Goal: Complete application form: Complete application form

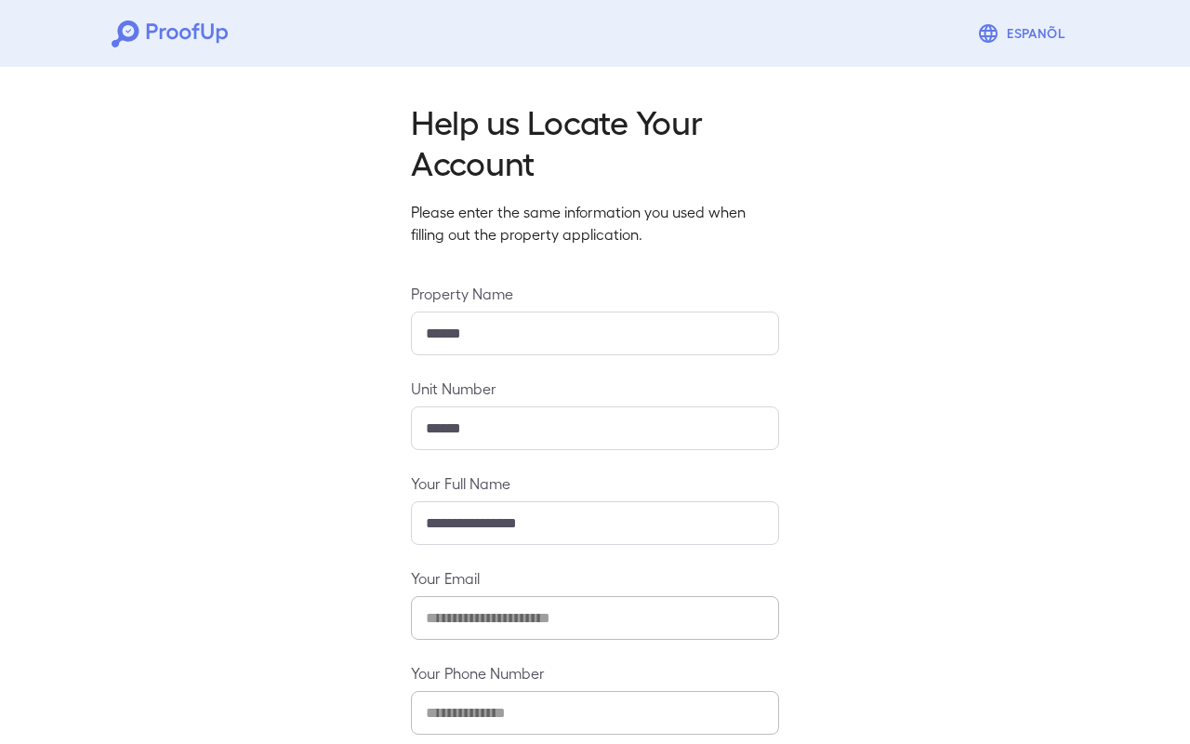
scroll to position [72, 0]
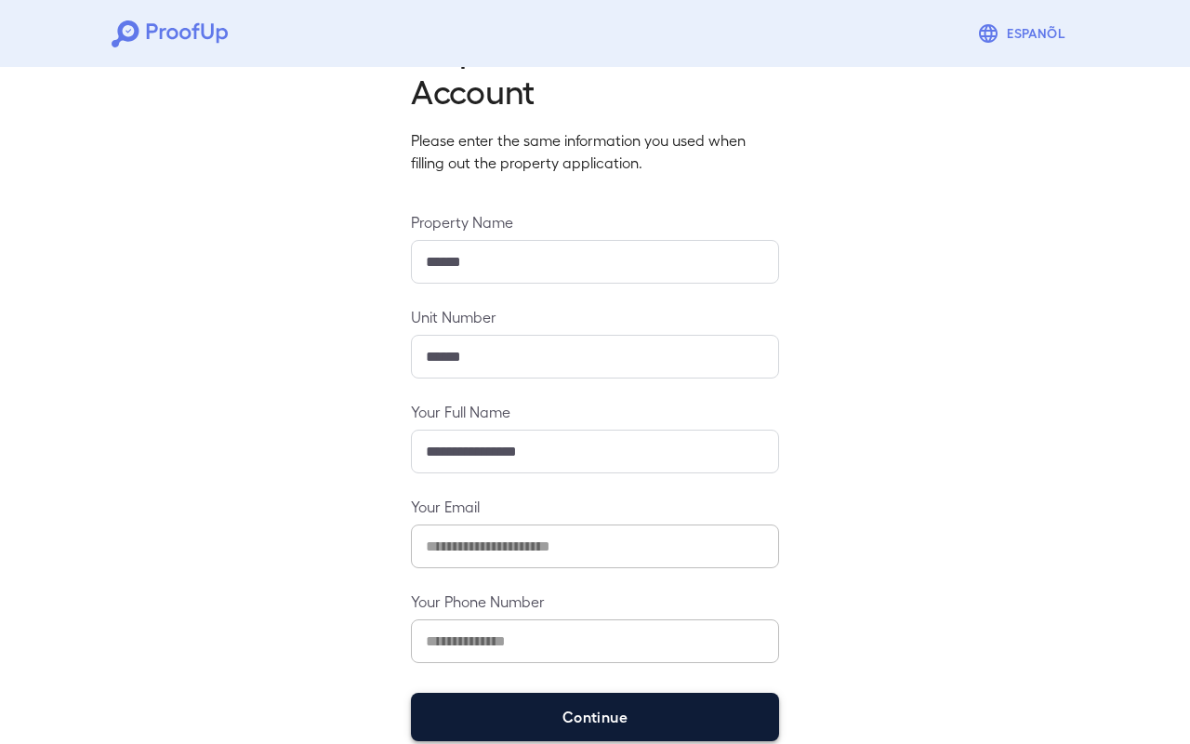
click at [588, 718] on button "Continue" at bounding box center [595, 717] width 368 height 48
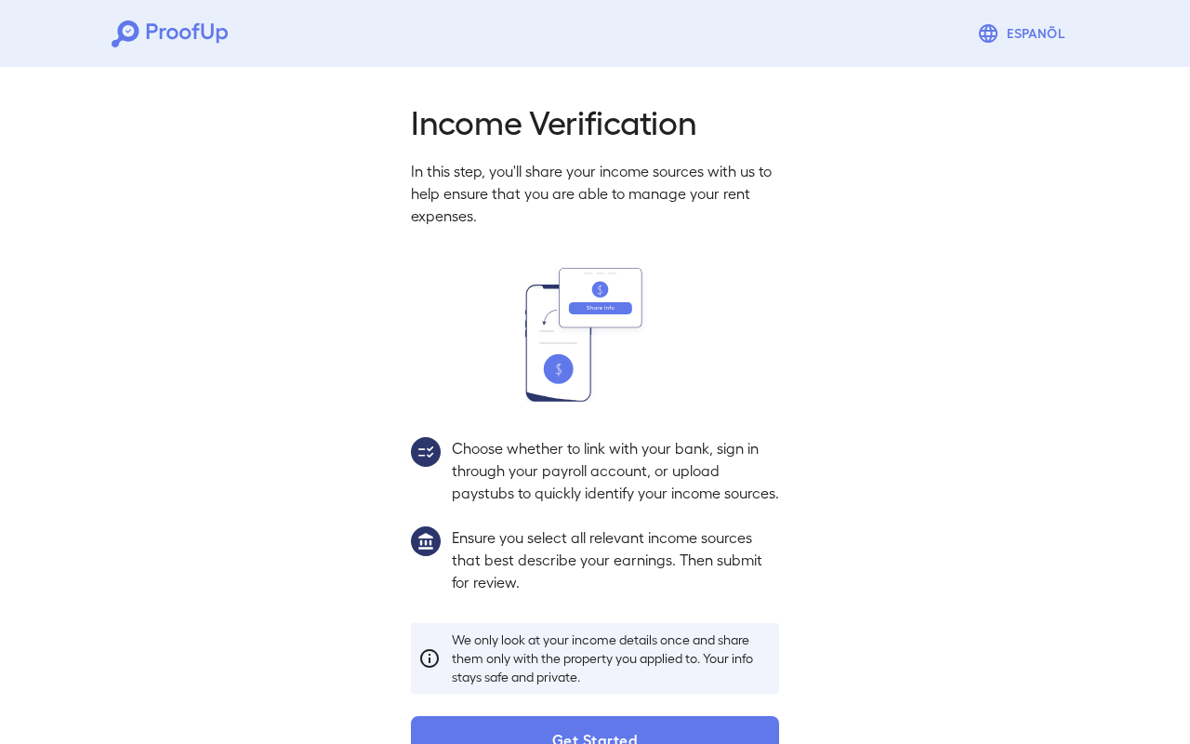
scroll to position [72, 0]
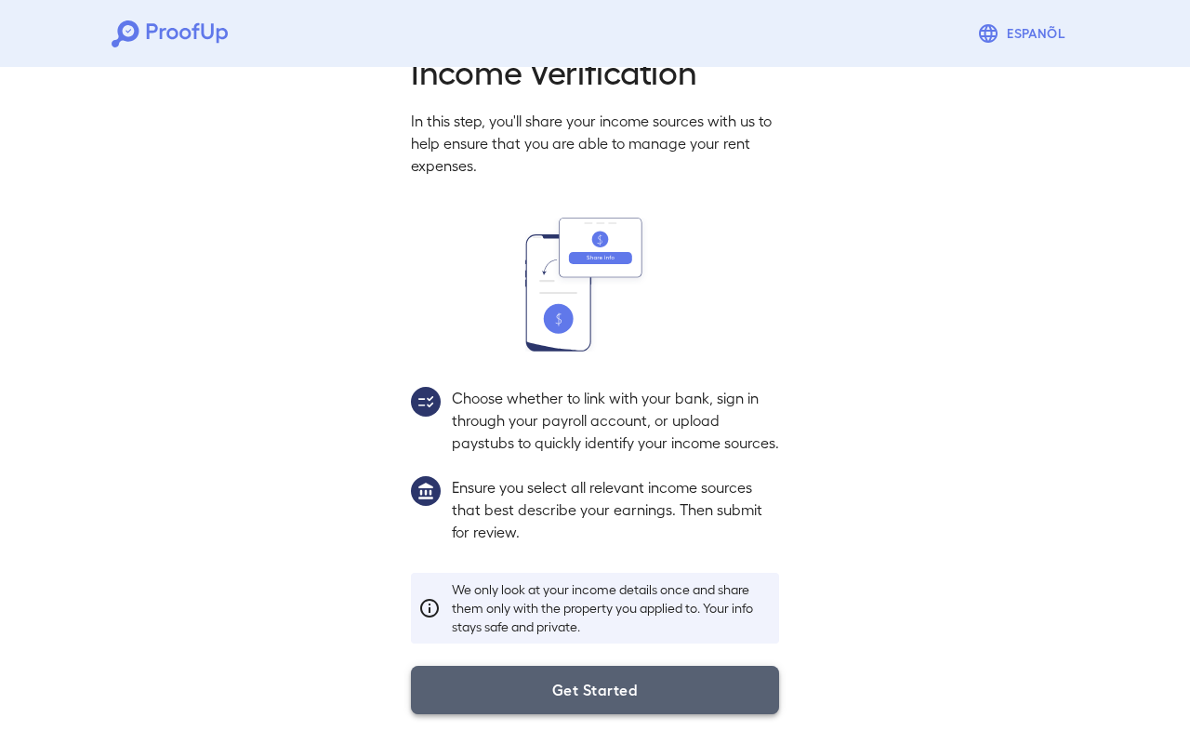
click at [627, 685] on button "Get Started" at bounding box center [595, 690] width 368 height 48
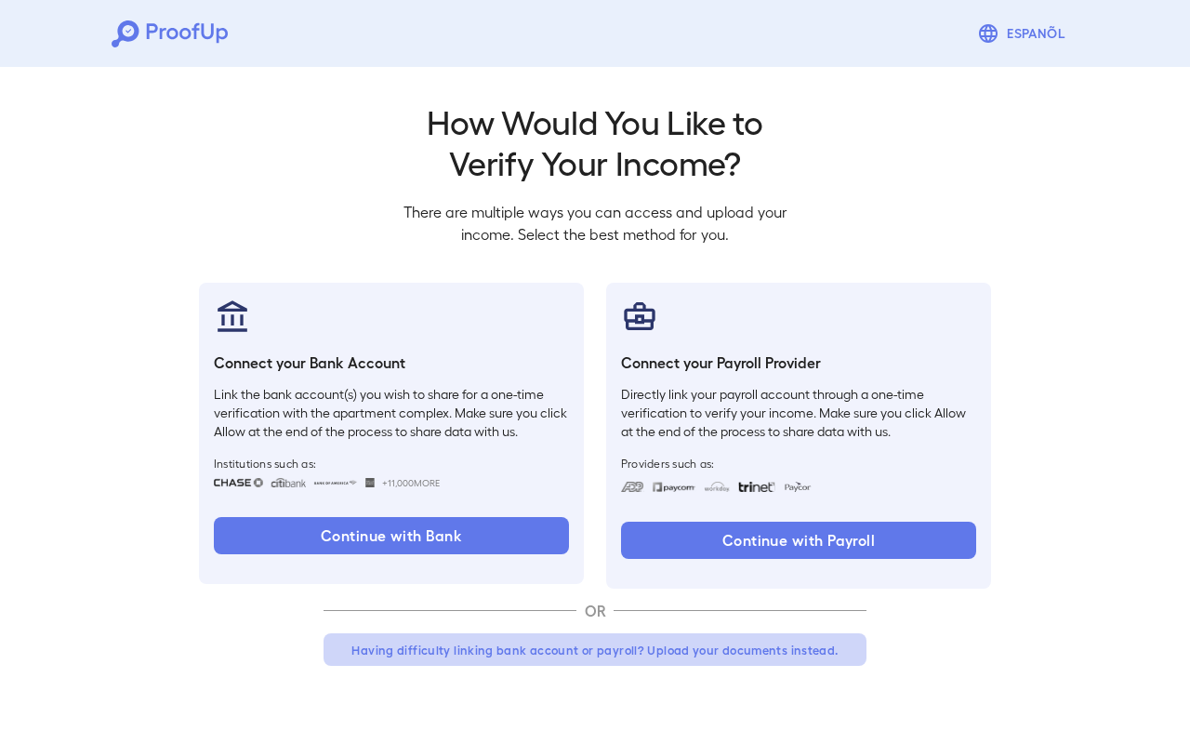
click at [480, 654] on button "Having difficulty linking bank account or payroll? Upload your documents instea…" at bounding box center [595, 649] width 543 height 33
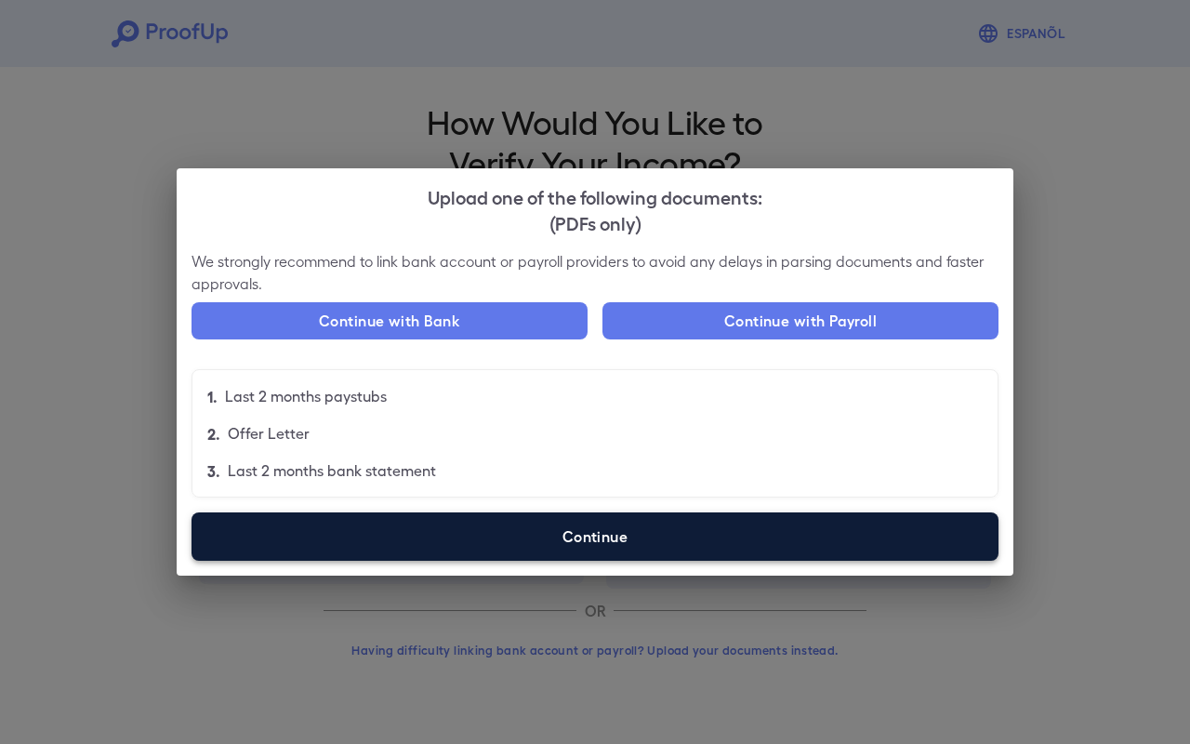
click at [485, 531] on label "Continue" at bounding box center [595, 536] width 807 height 48
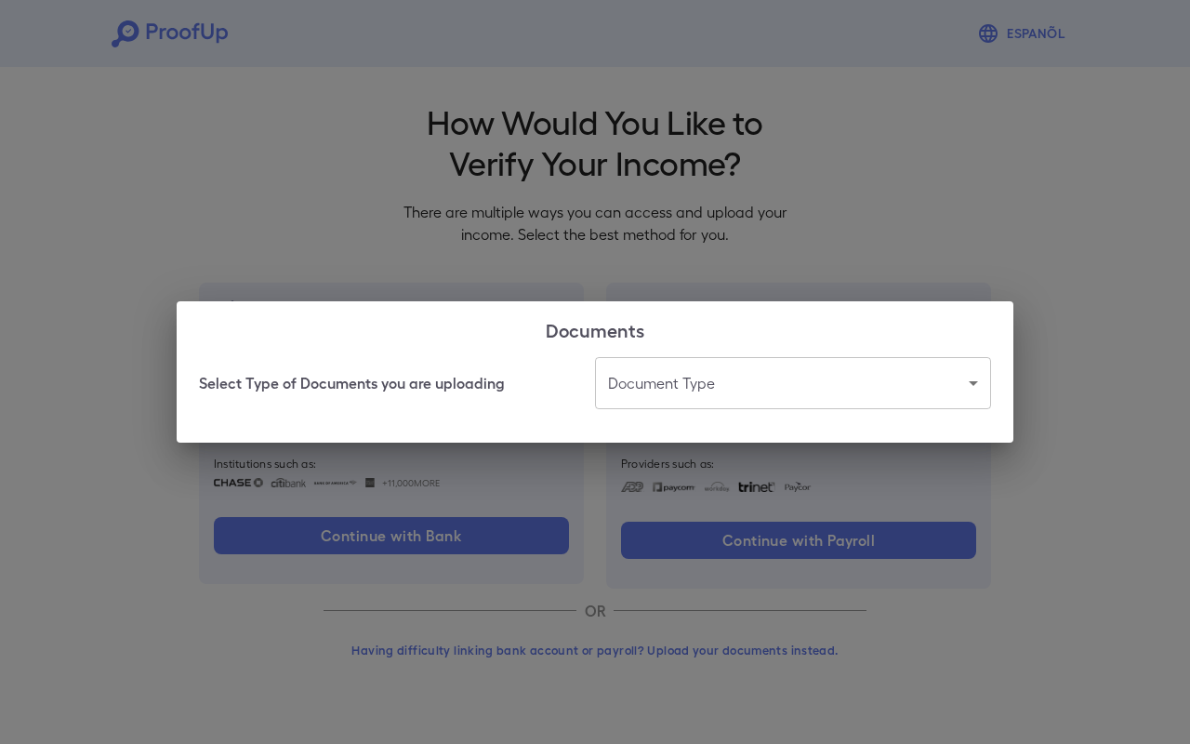
click at [620, 407] on body "Espanõl Go back How Would You Like to Verify Your Income? There are multiple wa…" at bounding box center [595, 355] width 1190 height 710
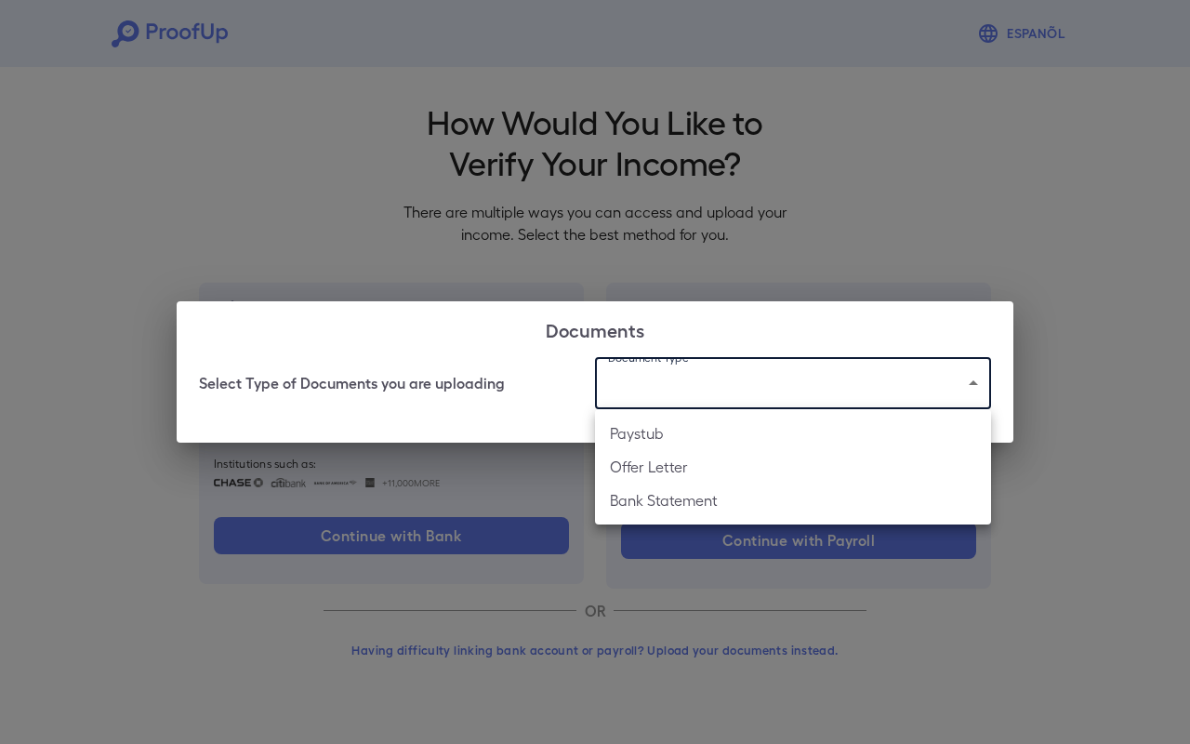
click at [655, 443] on li "Paystub" at bounding box center [793, 432] width 396 height 33
type input "*******"
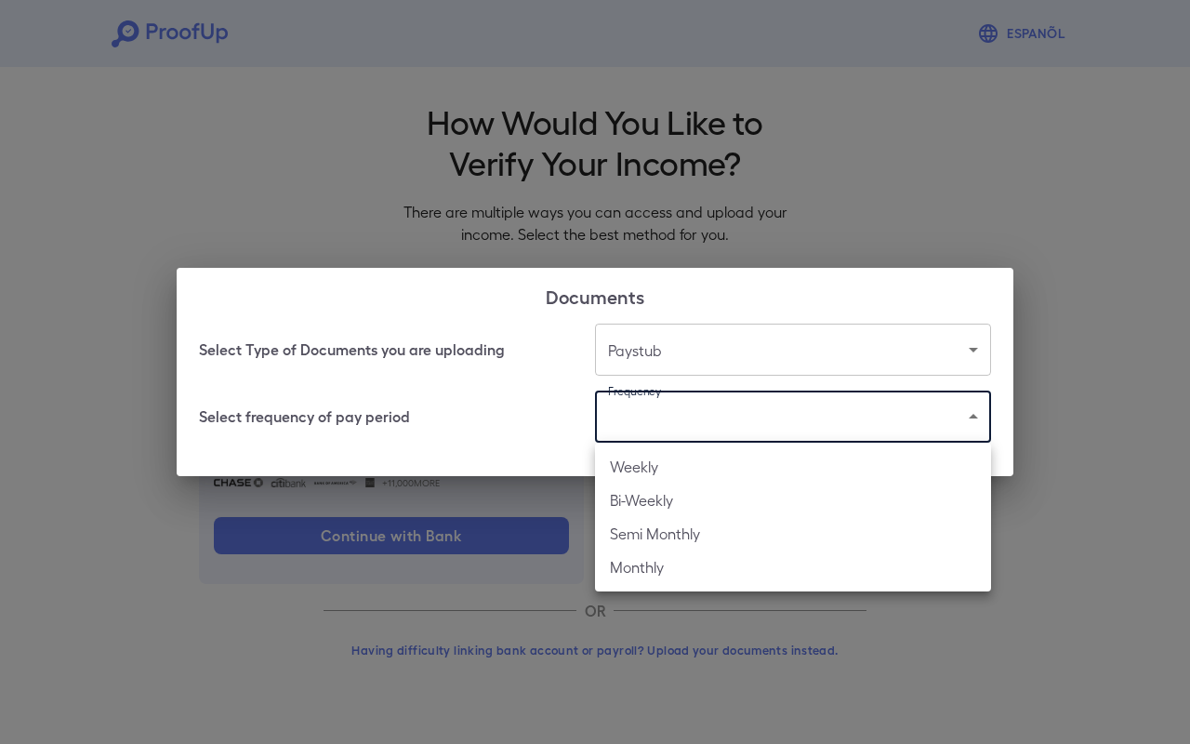
click at [690, 428] on body "Espanõl Go back How Would You Like to Verify Your Income? There are multiple wa…" at bounding box center [595, 355] width 1190 height 710
click at [680, 495] on li "Bi-Weekly" at bounding box center [793, 499] width 396 height 33
type input "*********"
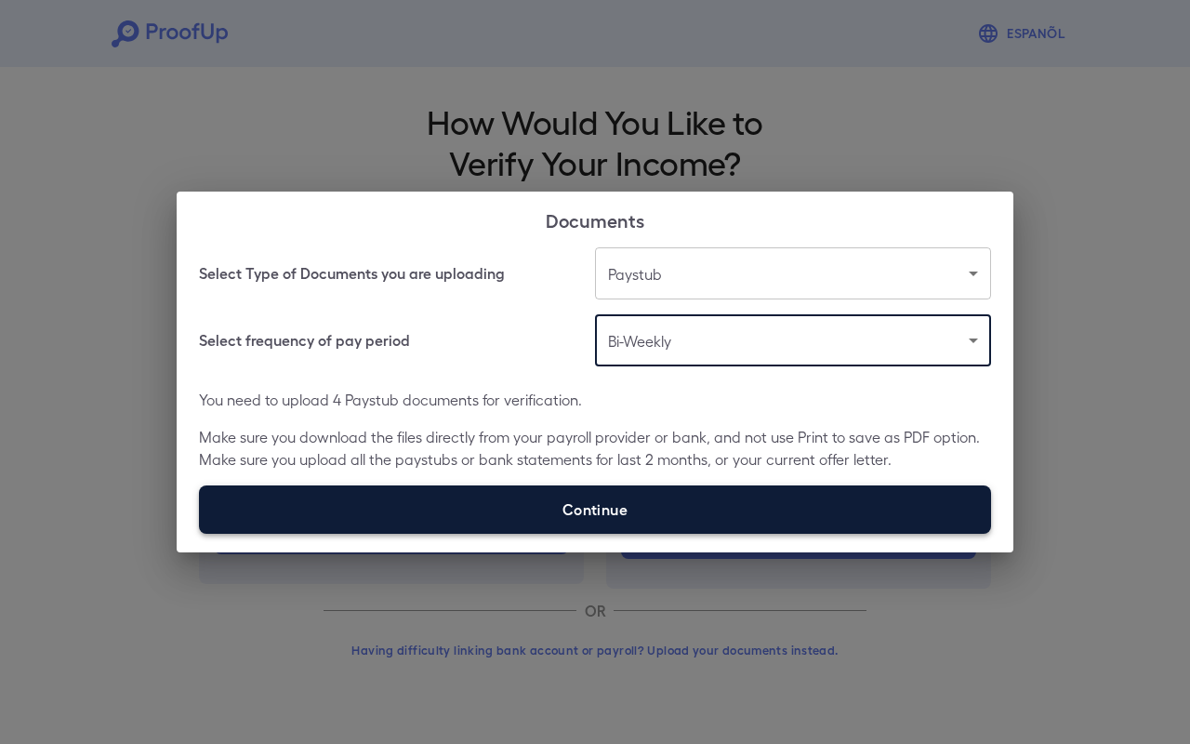
click at [670, 500] on label "Continue" at bounding box center [595, 509] width 792 height 48
click at [200, 533] on input "Continue" at bounding box center [199, 533] width 1 height 1
type input "**********"
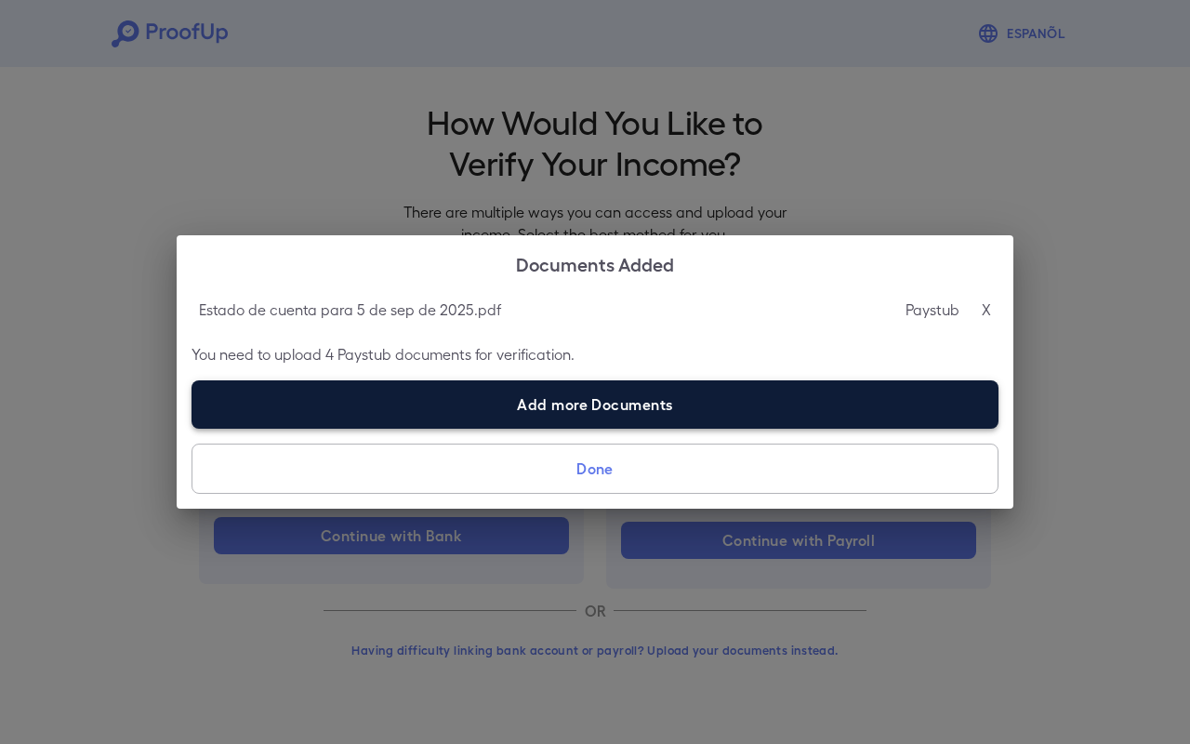
click at [535, 411] on label "Add more Documents" at bounding box center [595, 404] width 807 height 48
click at [192, 428] on input "Add more Documents" at bounding box center [192, 428] width 1 height 1
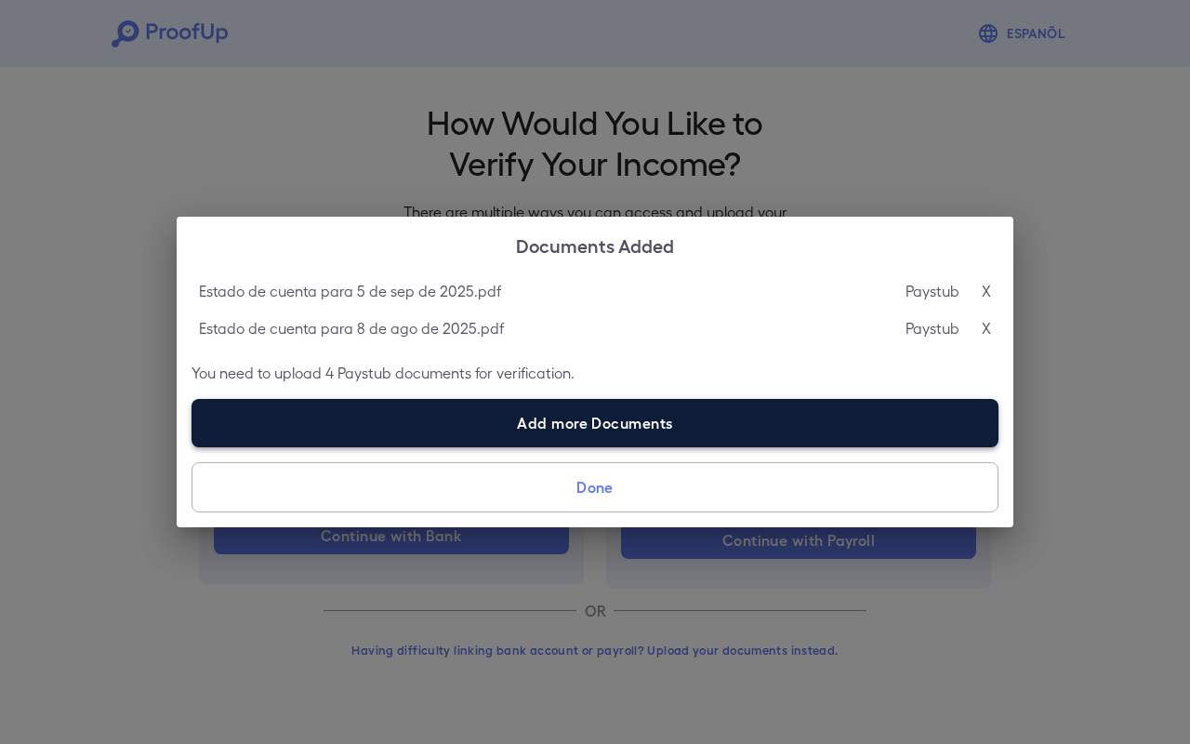
click at [568, 423] on label "Add more Documents" at bounding box center [595, 423] width 807 height 48
click at [192, 446] on input "Add more Documents" at bounding box center [192, 446] width 1 height 1
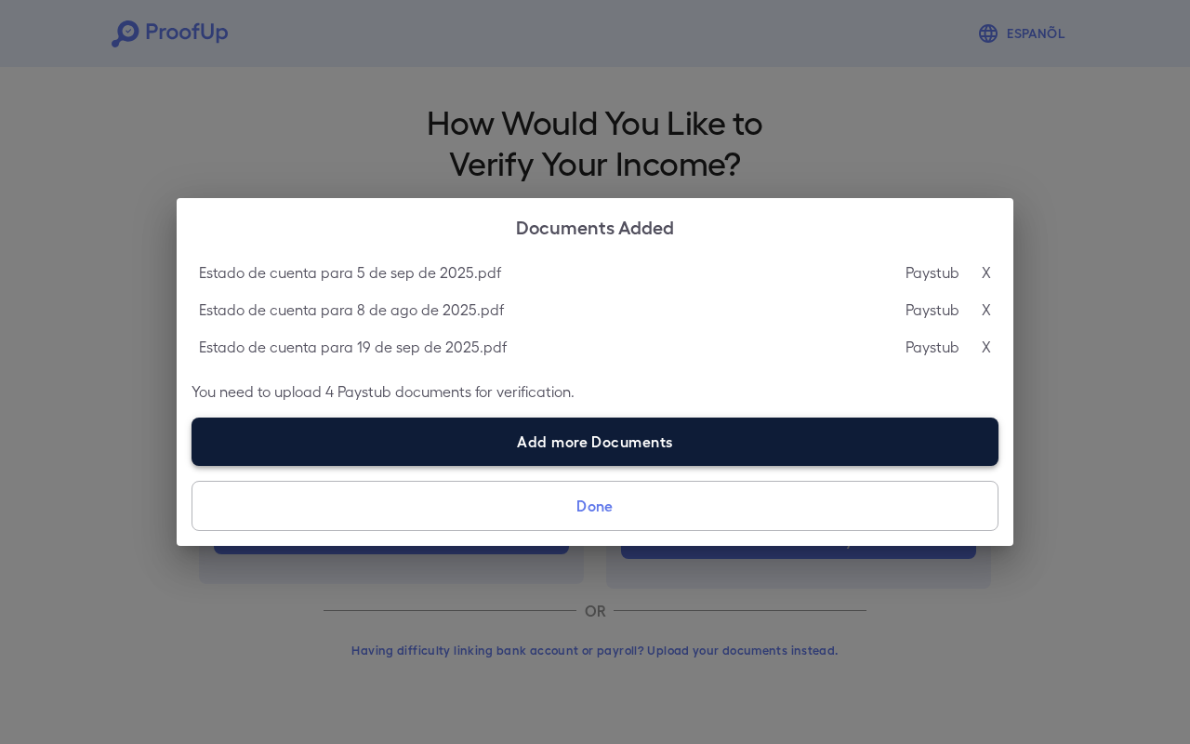
click at [646, 449] on label "Add more Documents" at bounding box center [595, 441] width 807 height 48
click at [192, 465] on input "Add more Documents" at bounding box center [192, 465] width 1 height 1
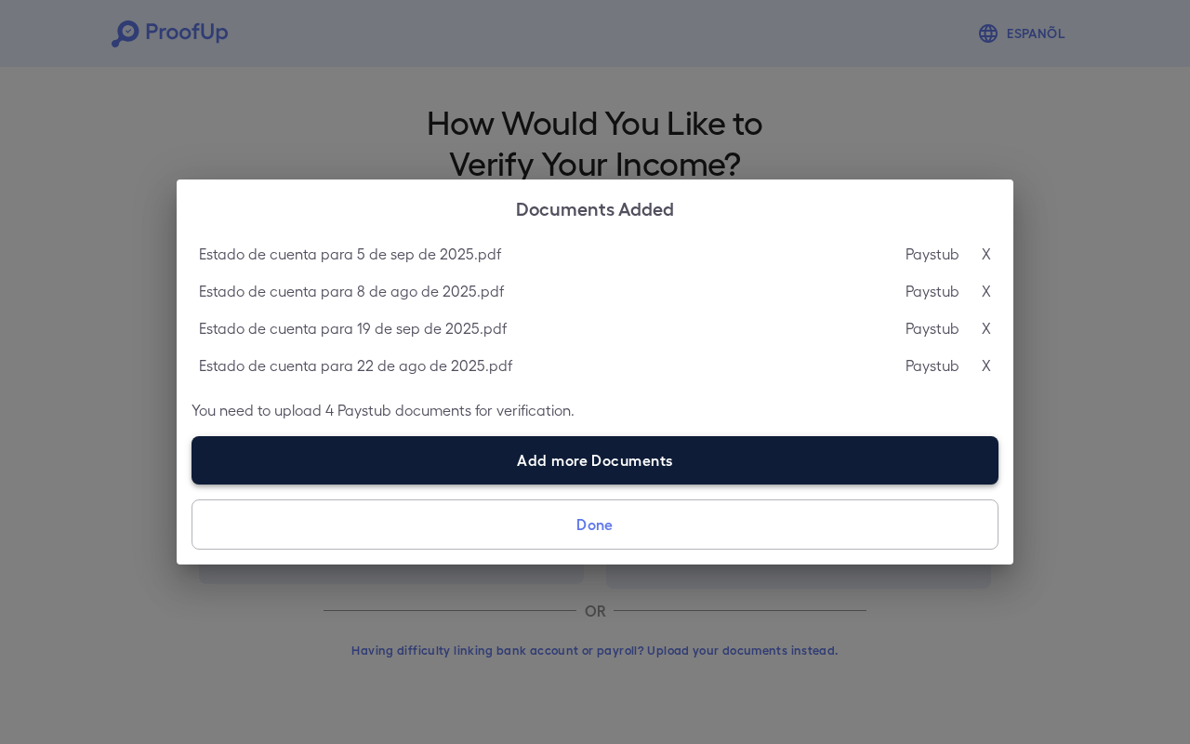
click at [633, 458] on label "Add more Documents" at bounding box center [595, 460] width 807 height 48
click at [192, 483] on input "Add more Documents" at bounding box center [192, 483] width 1 height 1
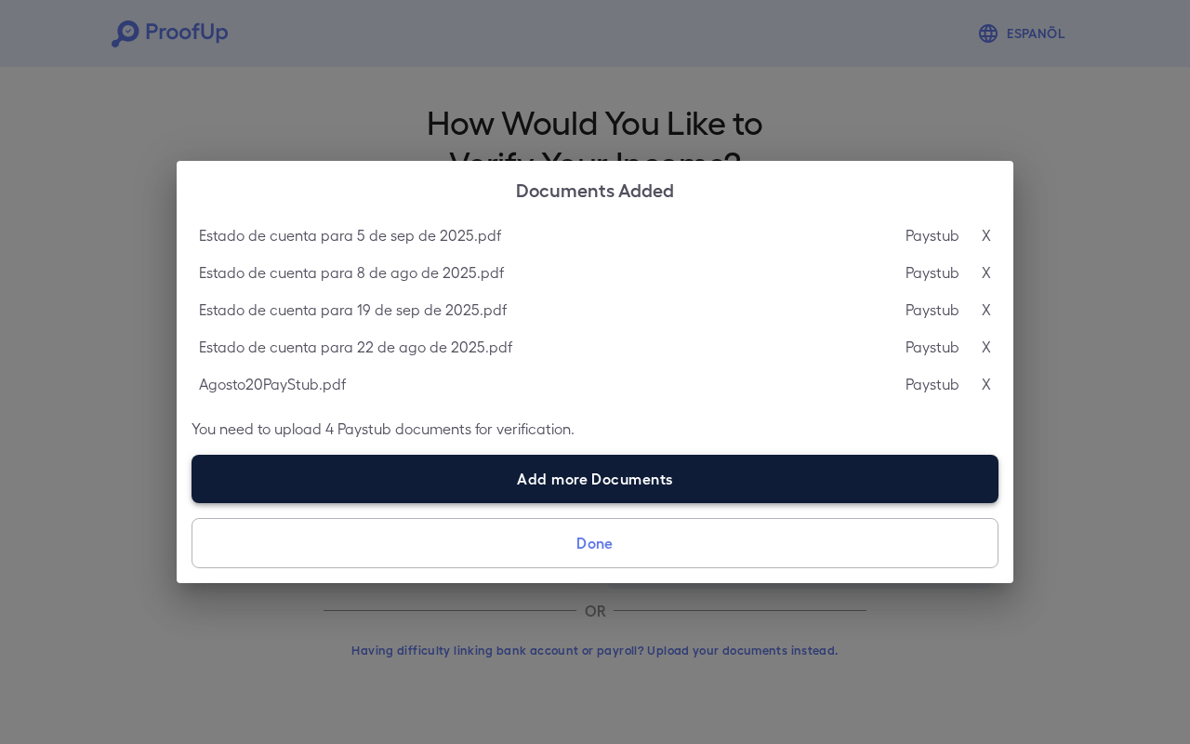
click at [503, 473] on label "Add more Documents" at bounding box center [595, 479] width 807 height 48
click at [192, 502] on input "Add more Documents" at bounding box center [192, 502] width 1 height 1
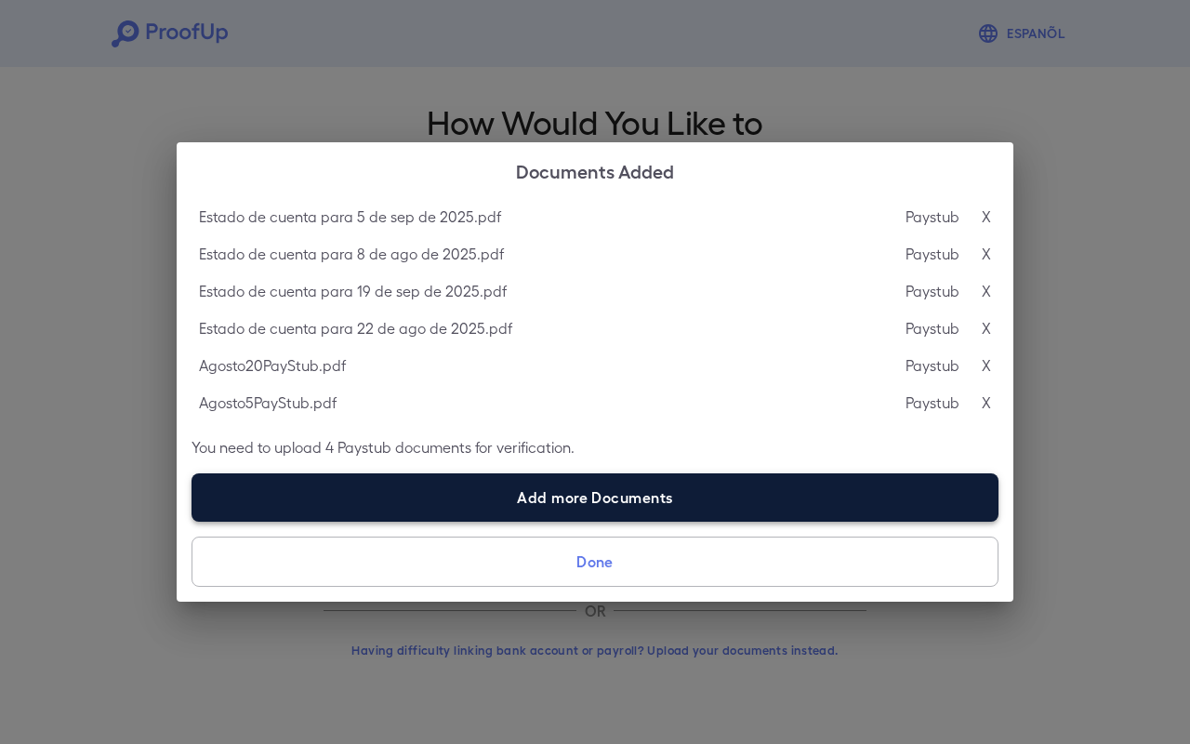
click at [574, 496] on label "Add more Documents" at bounding box center [595, 497] width 807 height 48
click at [192, 521] on input "Add more Documents" at bounding box center [192, 521] width 1 height 1
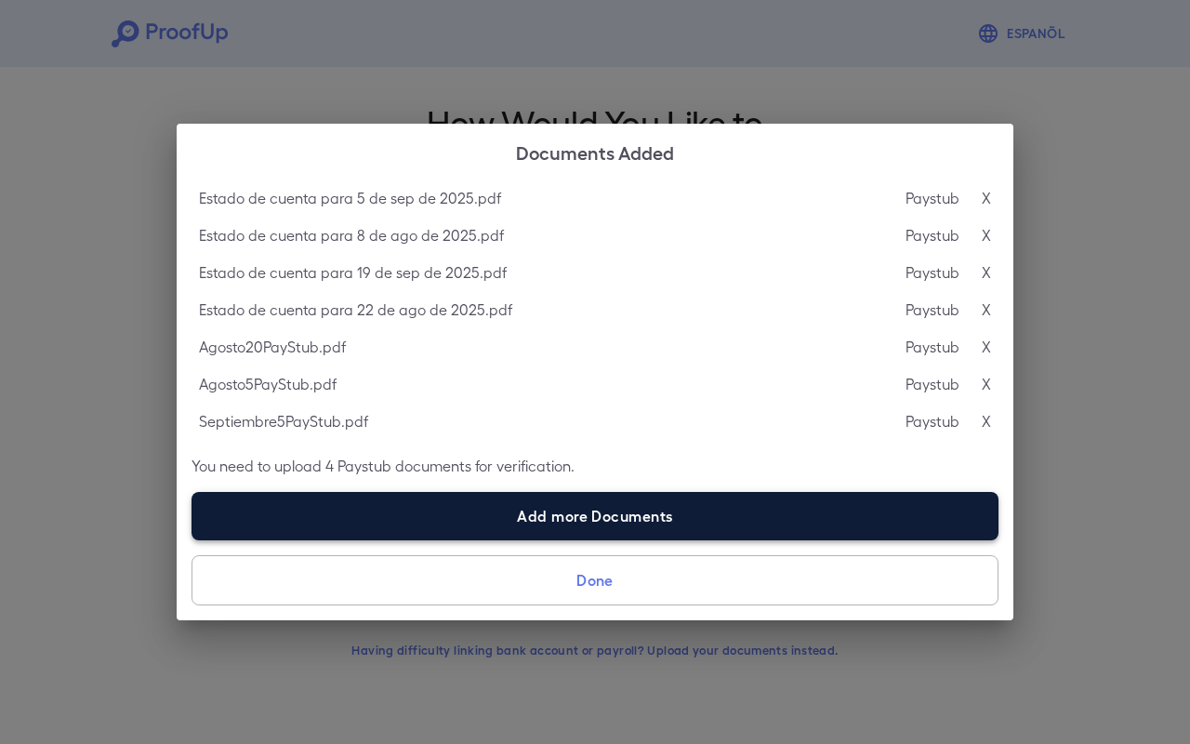
click at [541, 515] on label "Add more Documents" at bounding box center [595, 516] width 807 height 48
click at [192, 539] on input "Add more Documents" at bounding box center [192, 539] width 1 height 1
type input "**********"
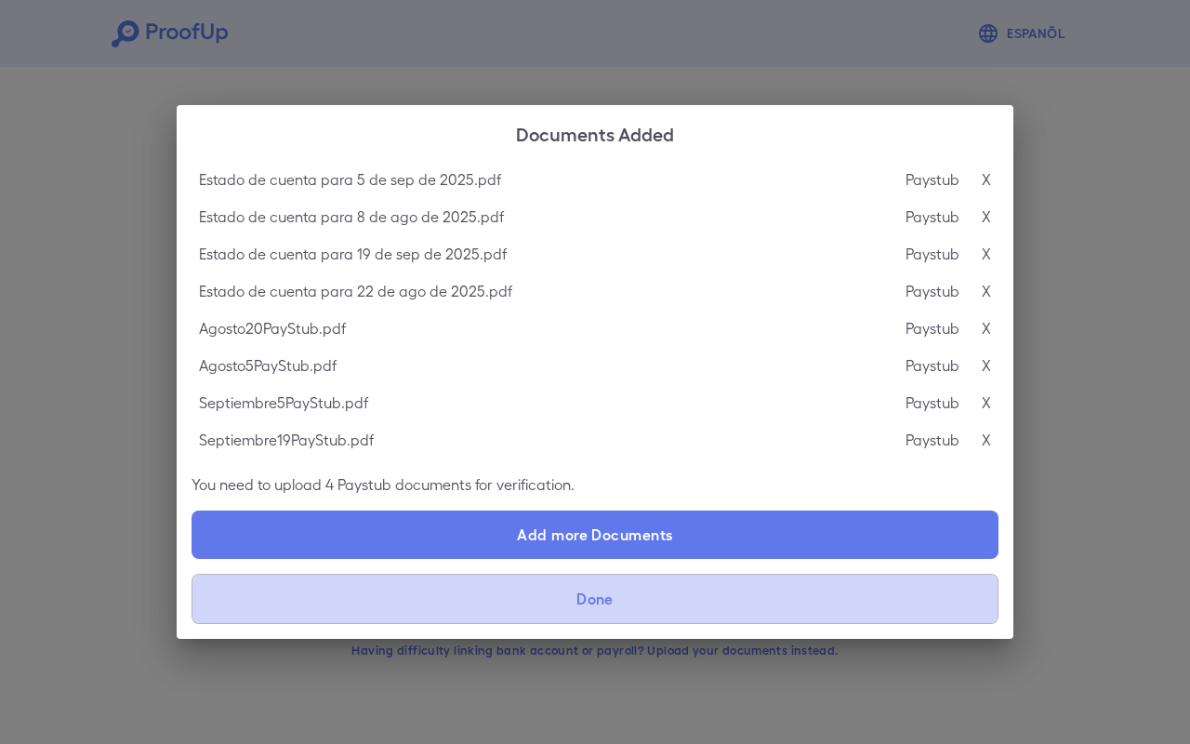
click at [632, 607] on button "Done" at bounding box center [595, 599] width 807 height 50
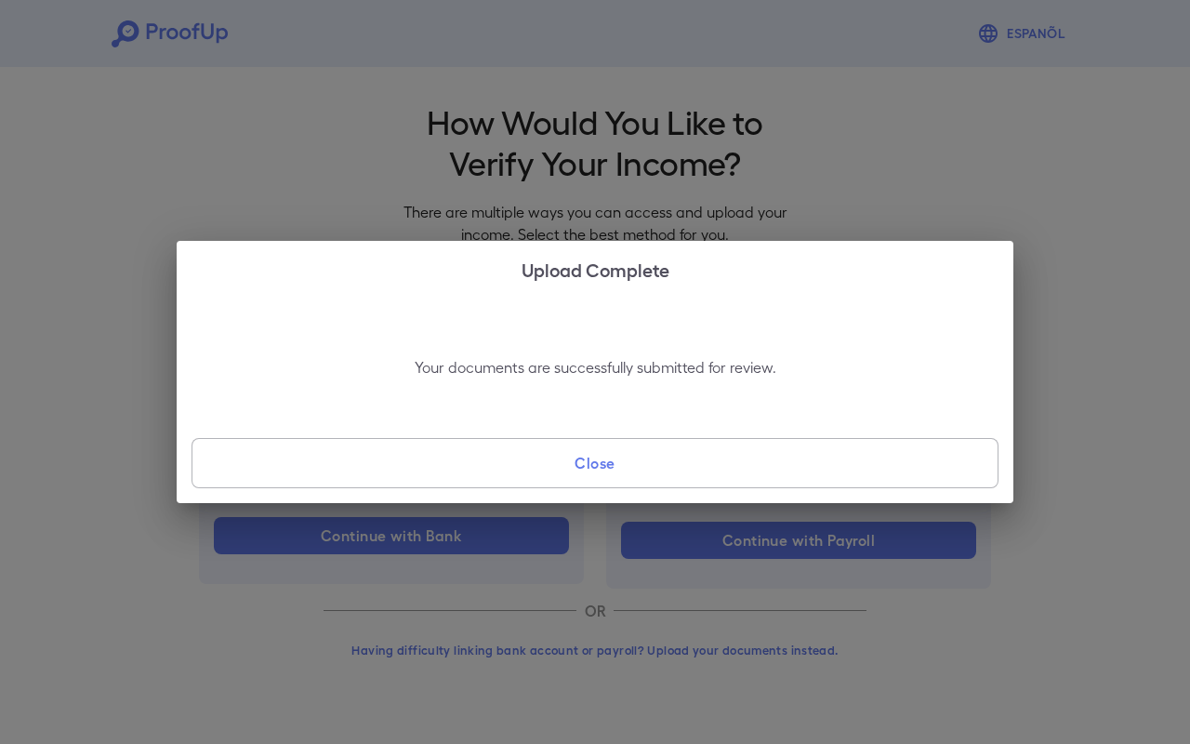
click at [669, 472] on button "Close" at bounding box center [595, 463] width 807 height 50
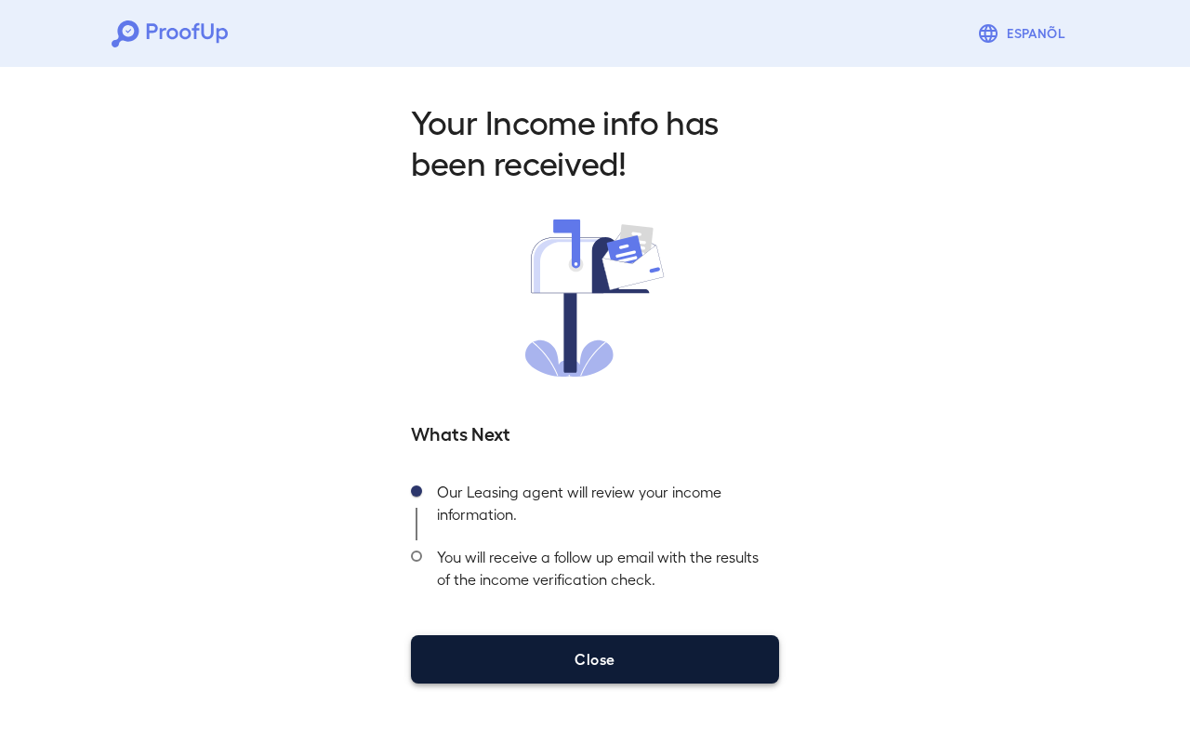
click at [653, 659] on button "Close" at bounding box center [595, 659] width 368 height 48
click at [597, 667] on button "Close" at bounding box center [595, 659] width 368 height 48
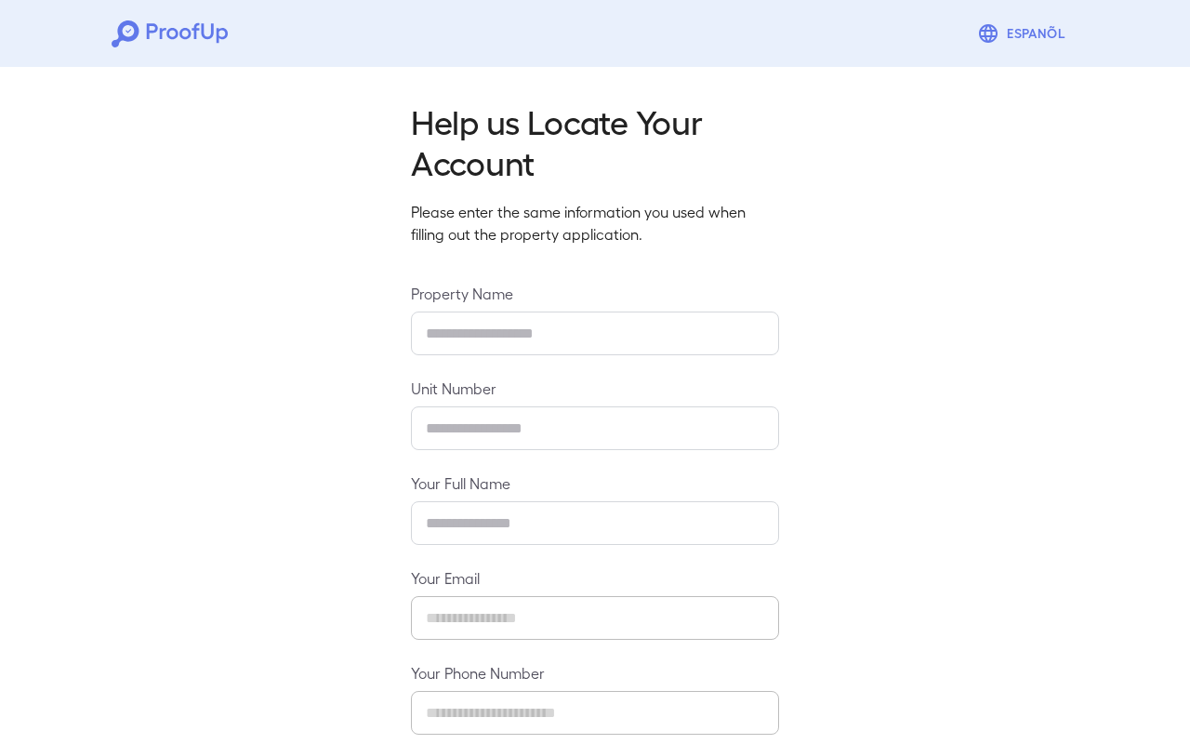
type input "******"
type input "**********"
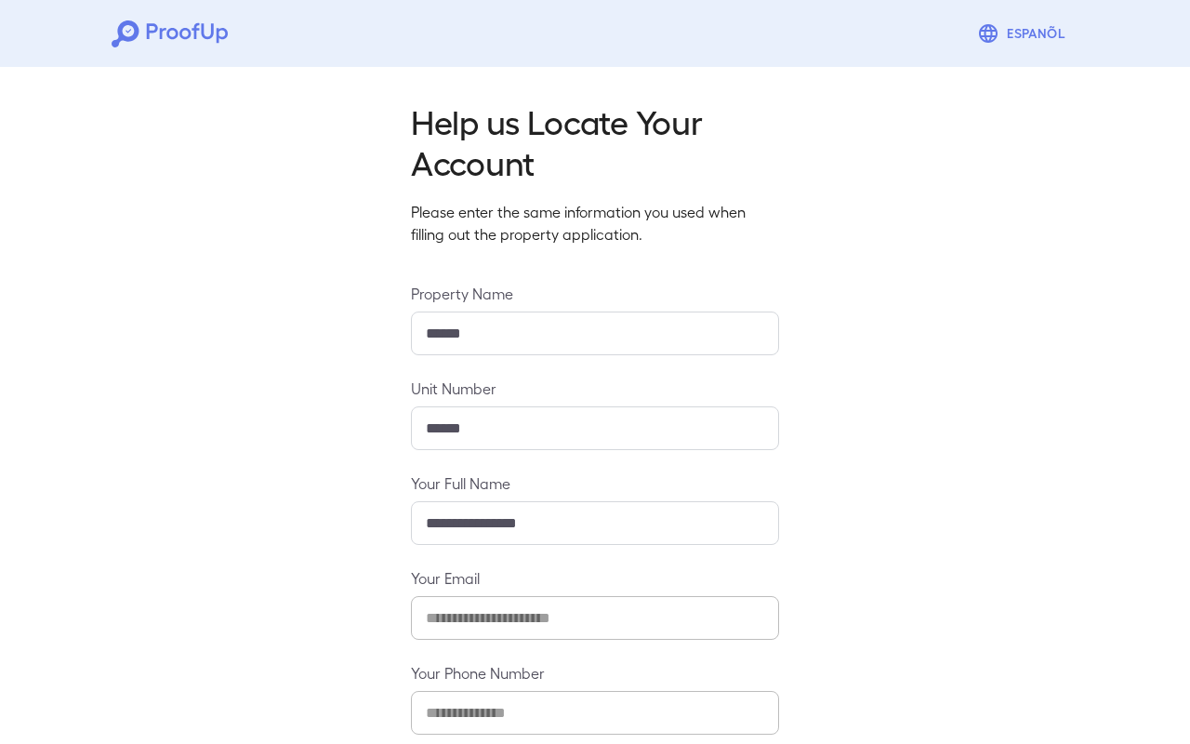
scroll to position [99, 0]
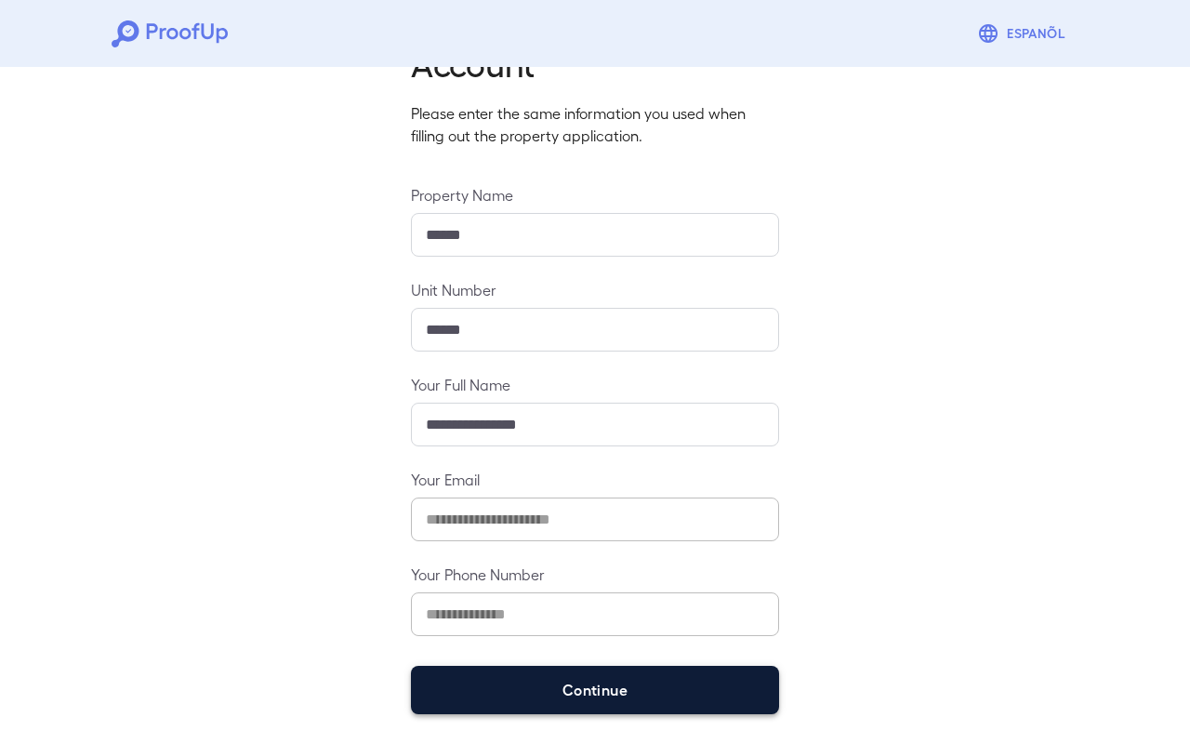
click at [545, 691] on button "Continue" at bounding box center [595, 690] width 368 height 48
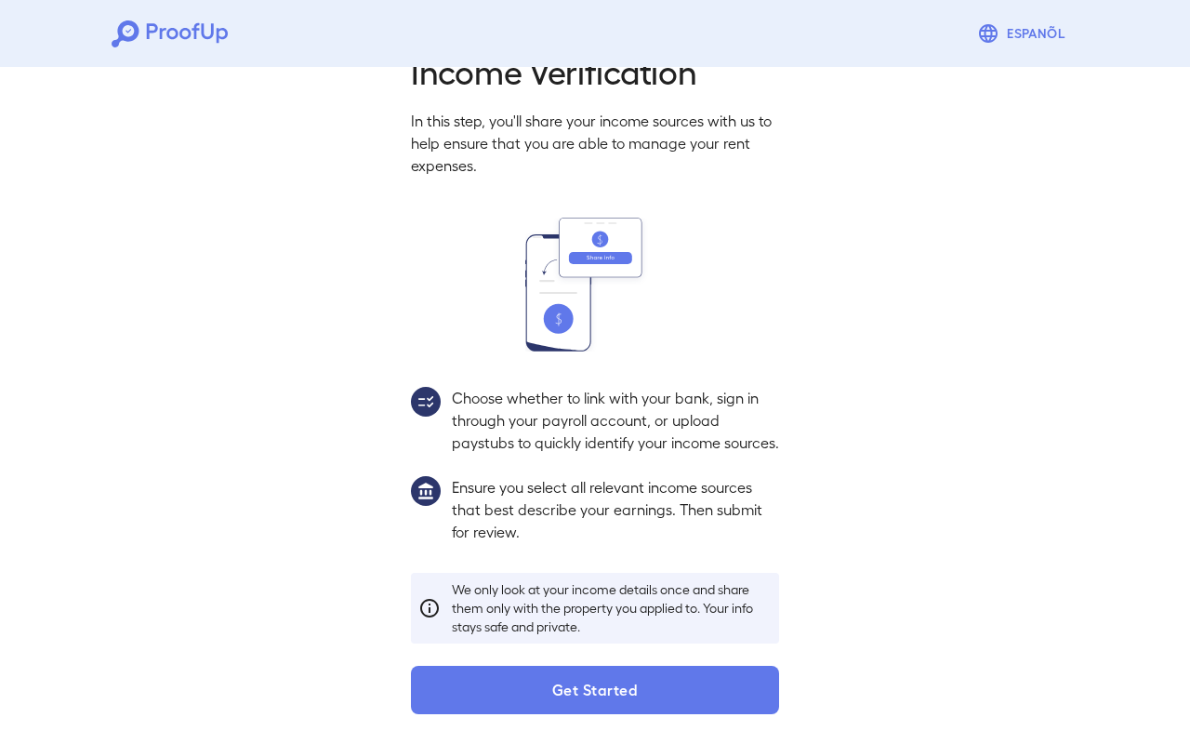
scroll to position [72, 0]
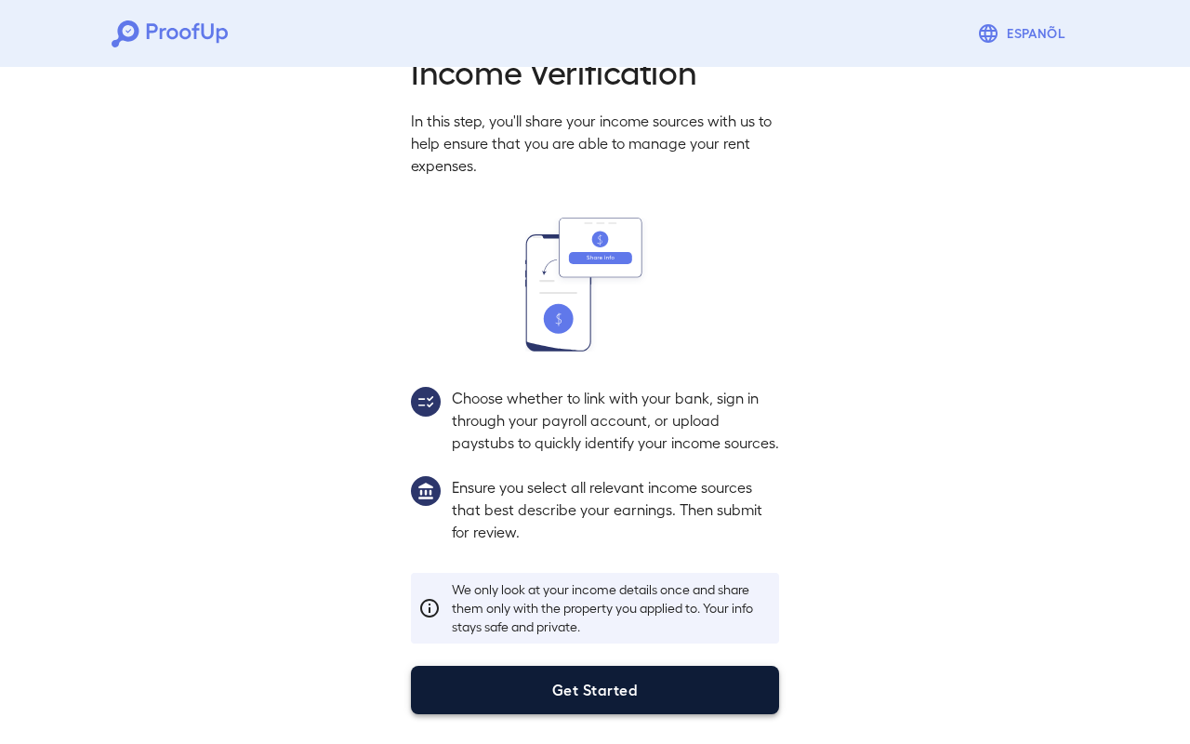
click at [587, 686] on button "Get Started" at bounding box center [595, 690] width 368 height 48
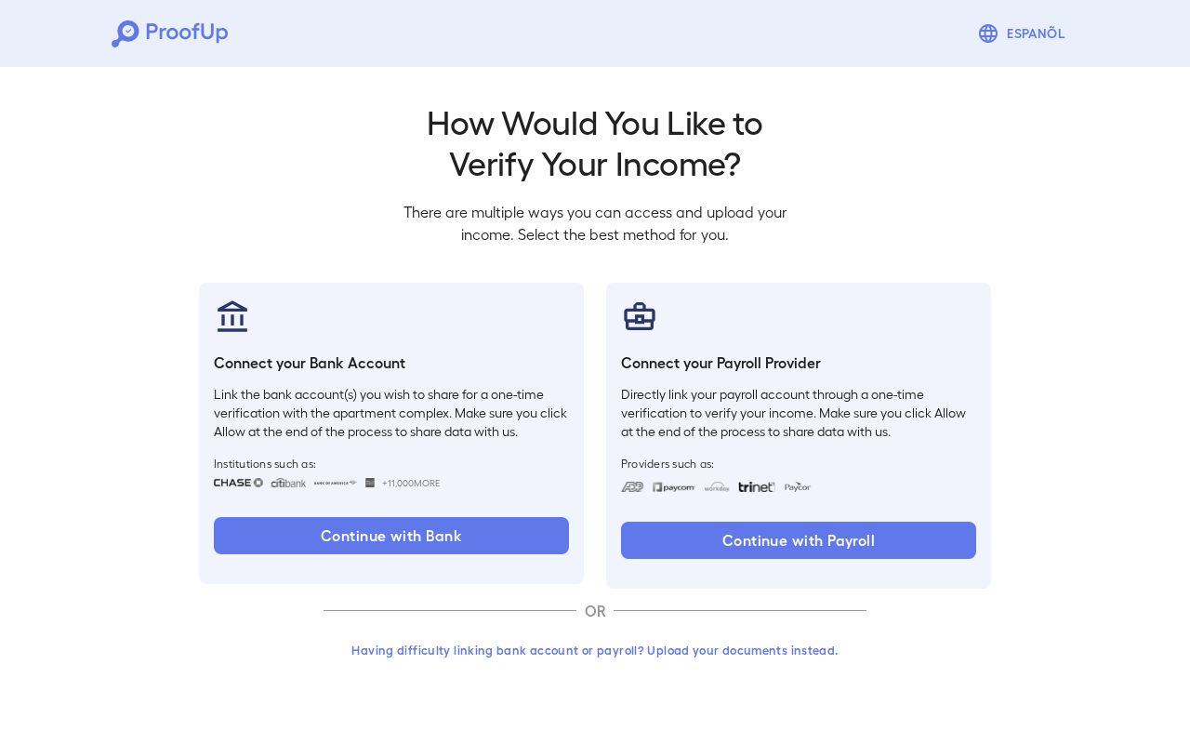
click at [602, 652] on button "Having difficulty linking bank account or payroll? Upload your documents instea…" at bounding box center [595, 649] width 543 height 33
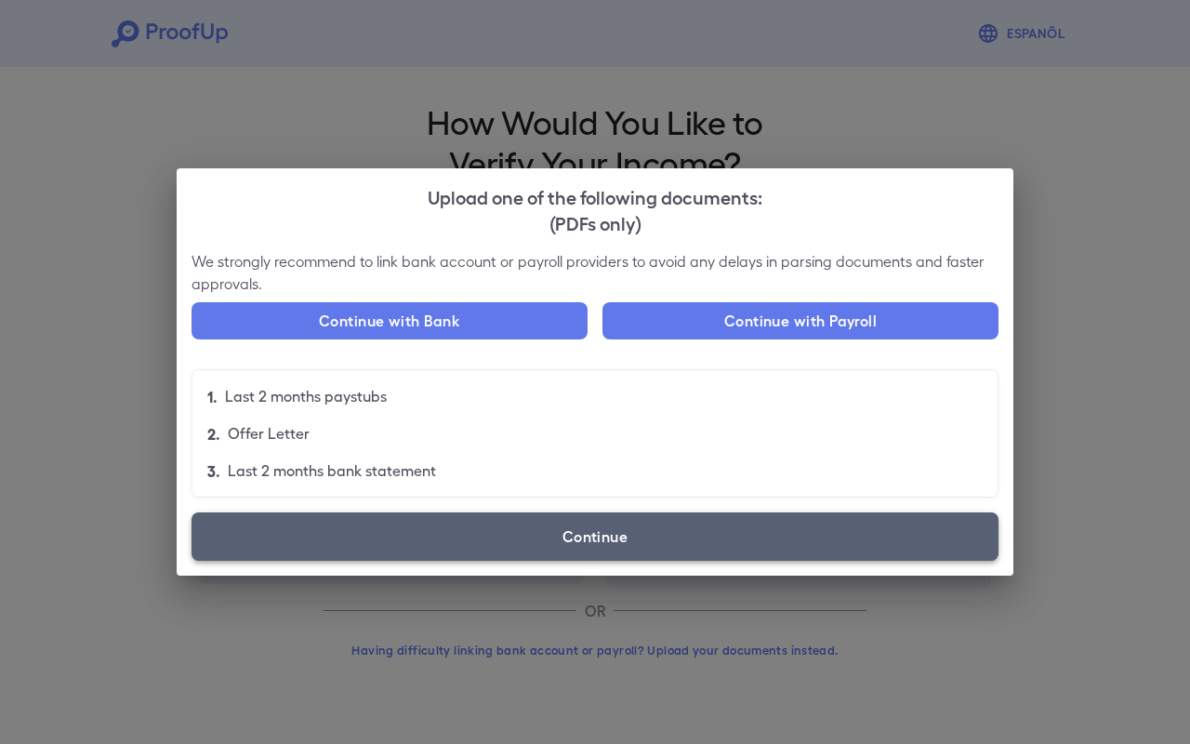
click at [568, 538] on label "Continue" at bounding box center [595, 536] width 807 height 48
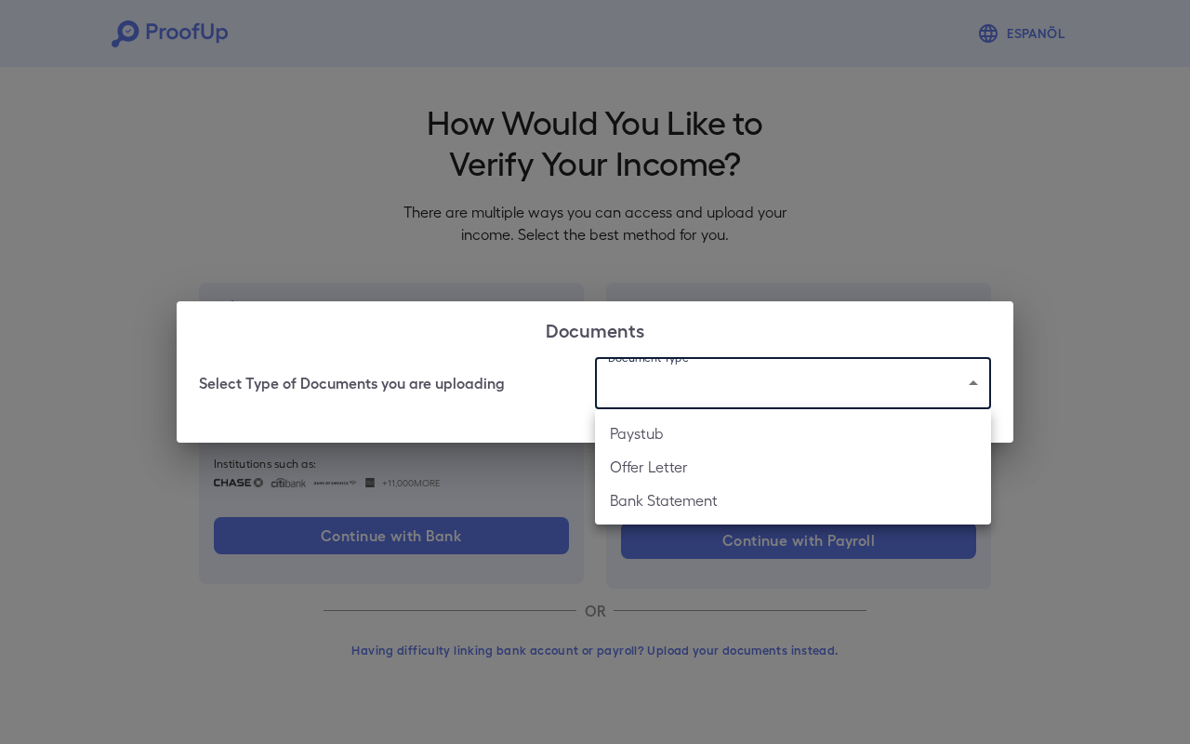
click at [650, 359] on body "Espanõl Go back How Would You Like to Verify Your Income? There are multiple wa…" at bounding box center [595, 355] width 1190 height 710
click at [761, 185] on div at bounding box center [595, 372] width 1190 height 744
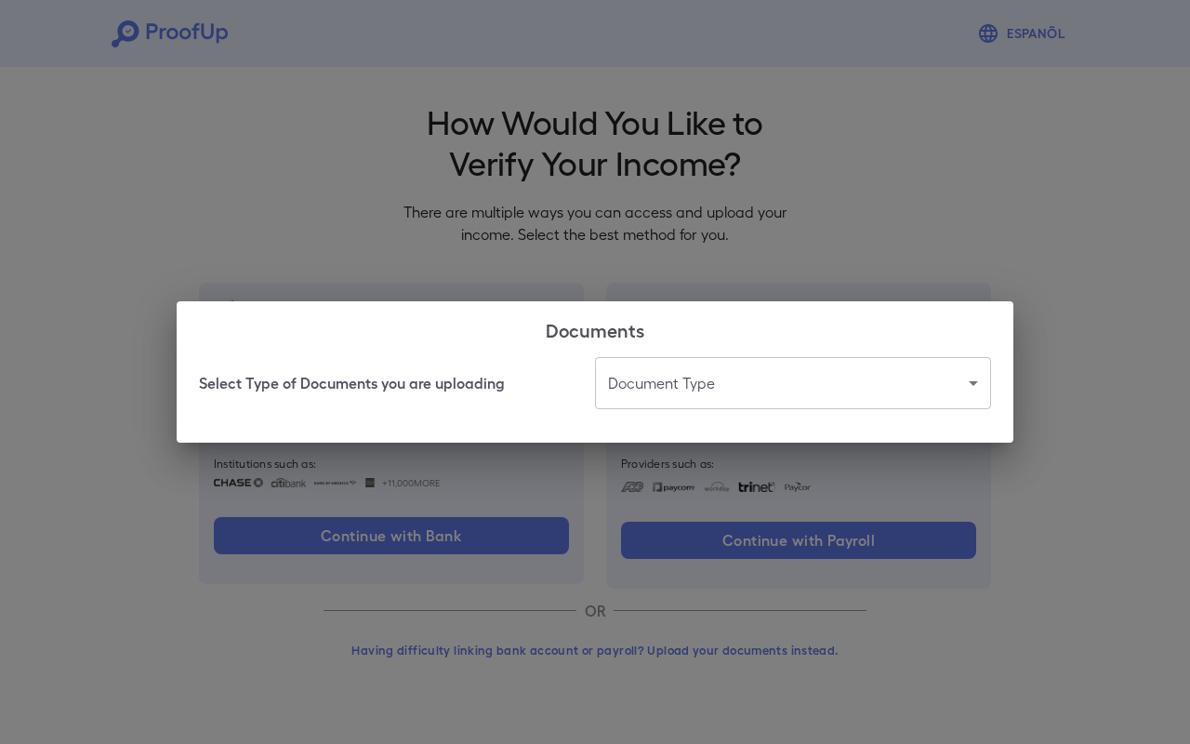
click at [893, 220] on div "Documents Select Type of Documents you are uploading Document Type ​ ​" at bounding box center [595, 372] width 1190 height 744
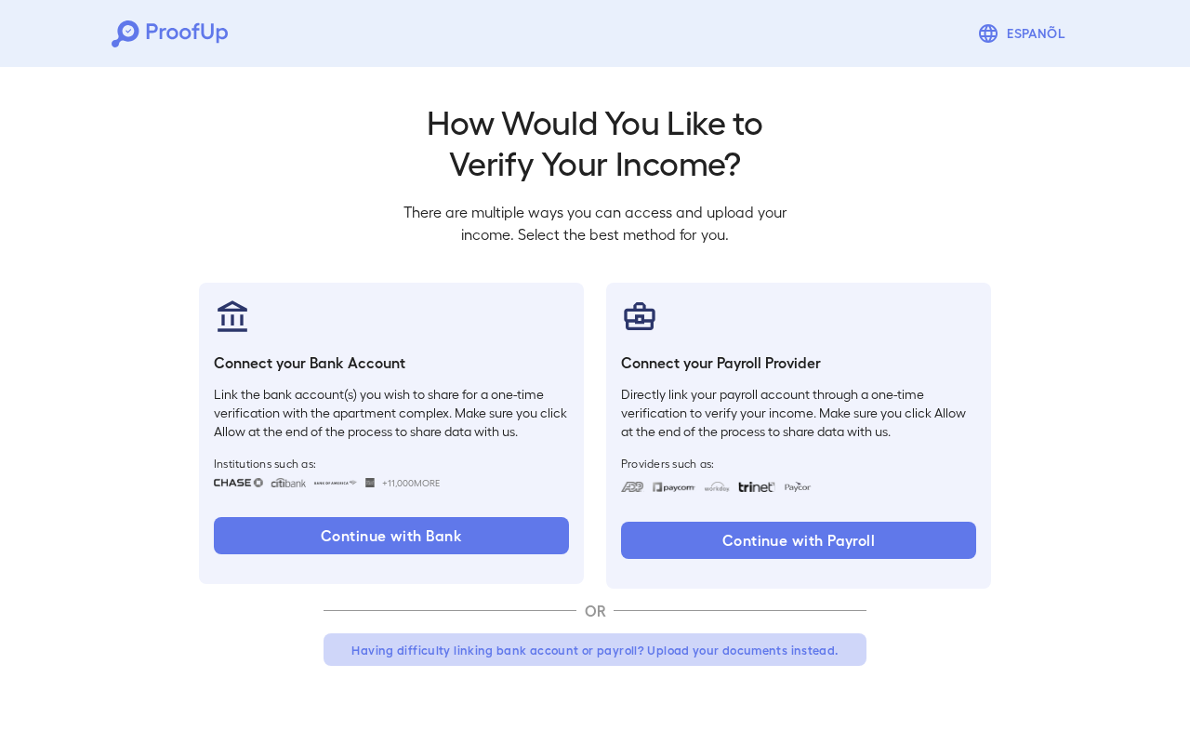
click at [567, 653] on button "Having difficulty linking bank account or payroll? Upload your documents instea…" at bounding box center [595, 649] width 543 height 33
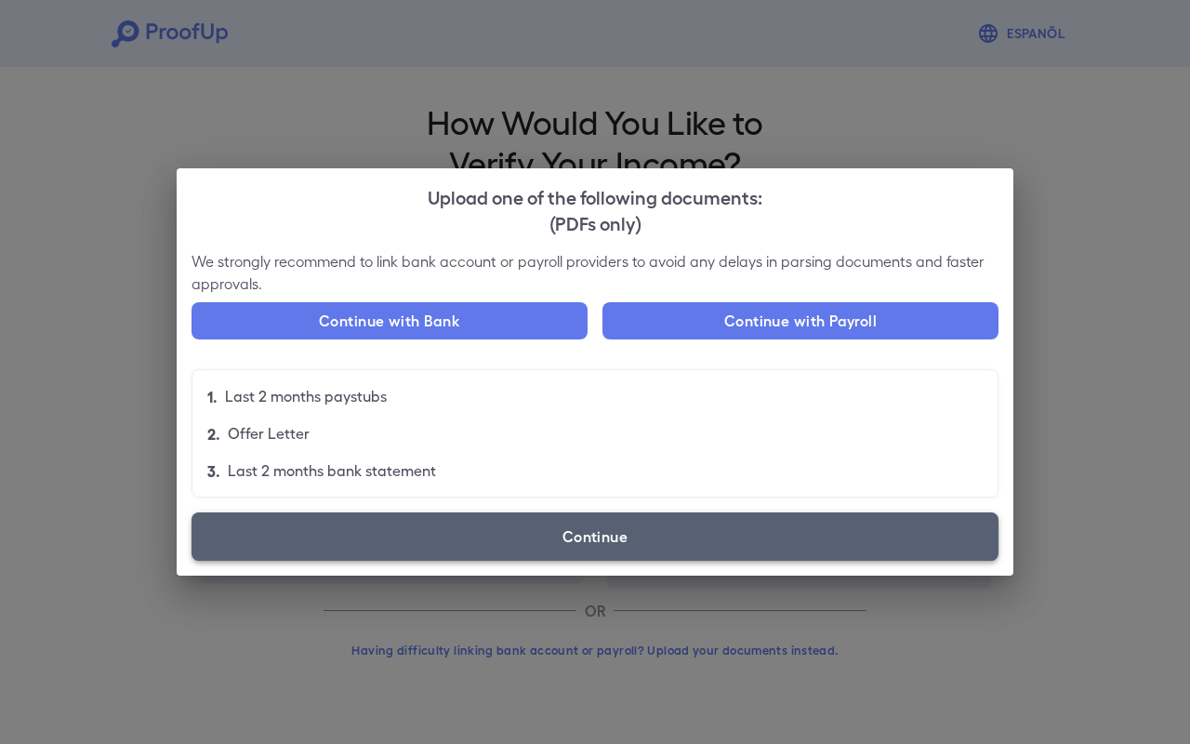
click at [552, 541] on label "Continue" at bounding box center [595, 536] width 807 height 48
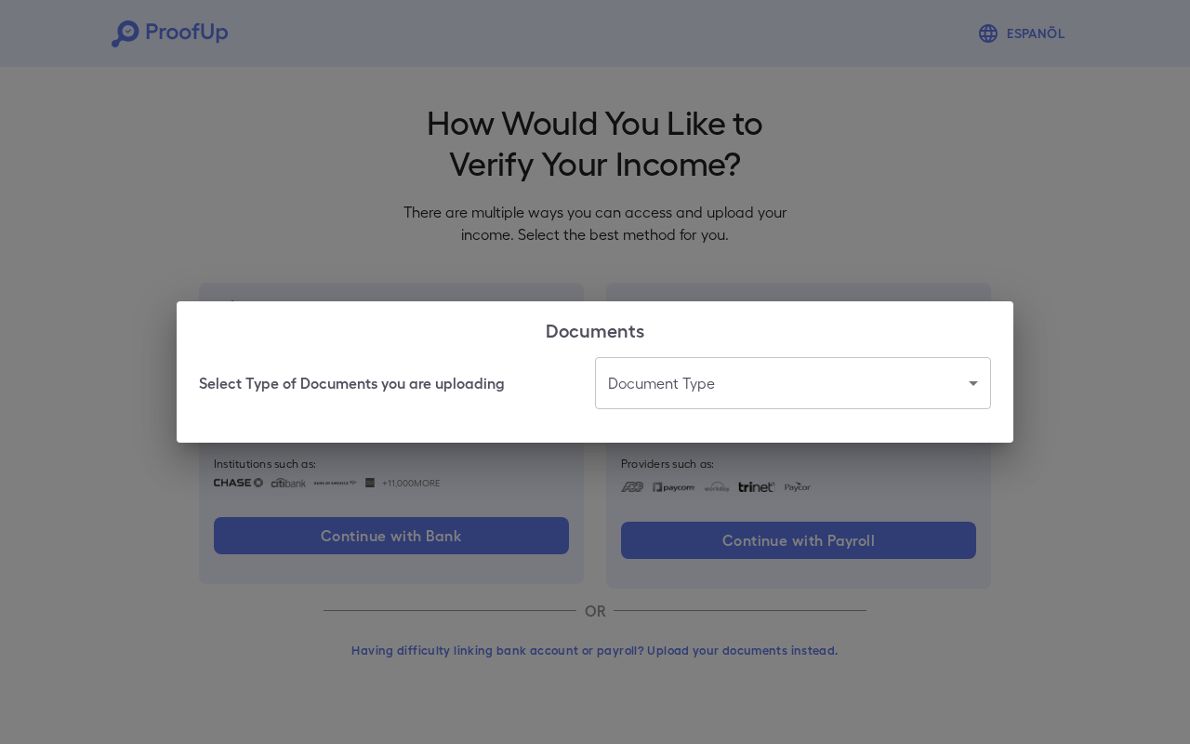
click at [696, 373] on body "Espanõl Go back How Would You Like to Verify Your Income? There are multiple wa…" at bounding box center [595, 355] width 1190 height 710
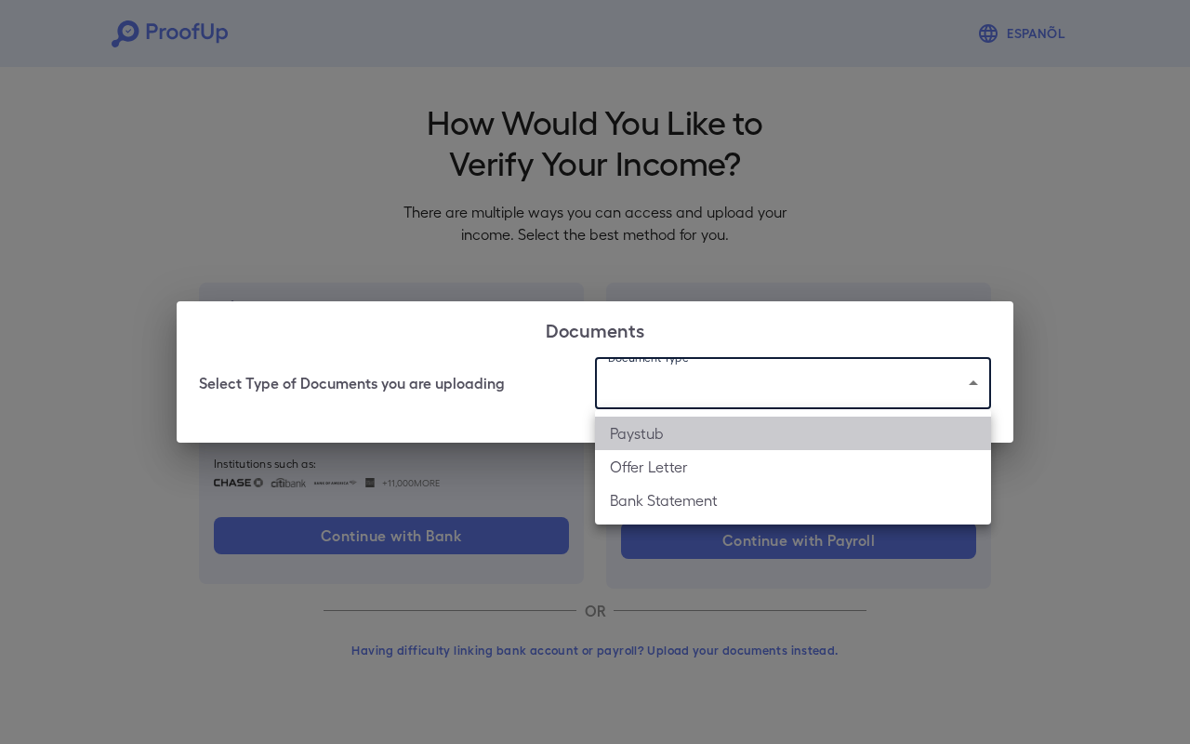
click at [656, 442] on li "Paystub" at bounding box center [793, 432] width 396 height 33
type input "*******"
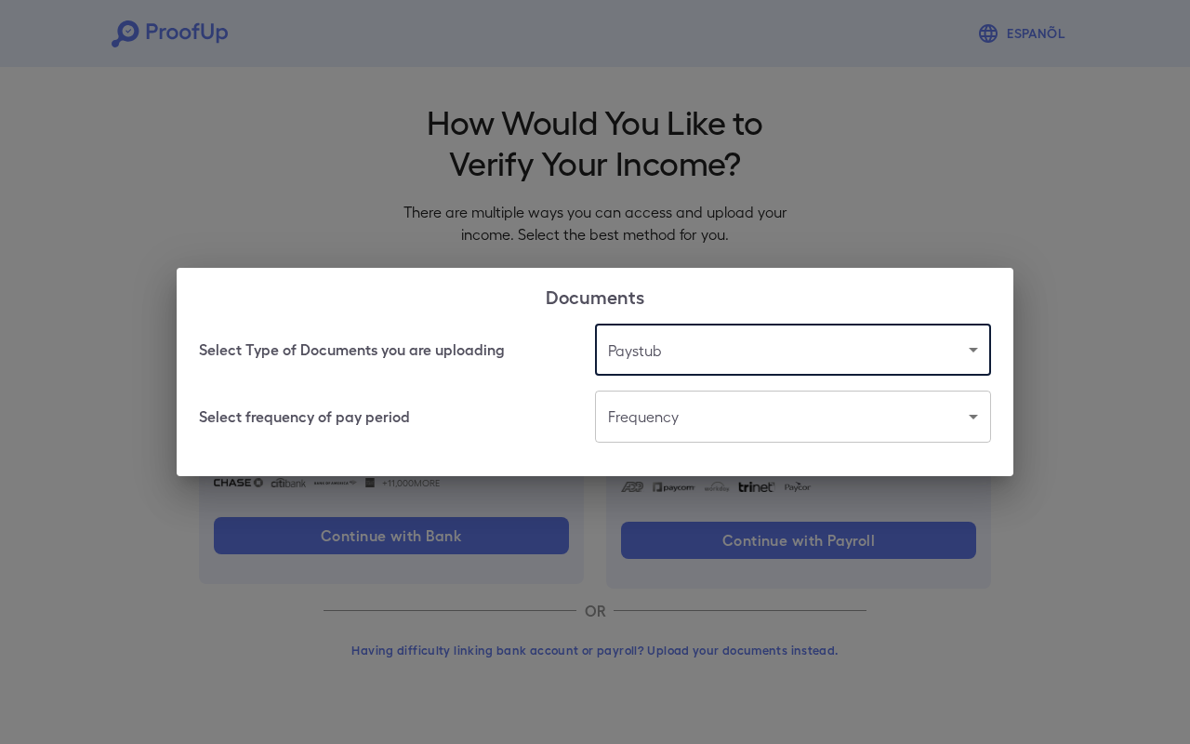
click at [694, 409] on body "Espanõl Go back How Would You Like to Verify Your Income? There are multiple wa…" at bounding box center [595, 355] width 1190 height 710
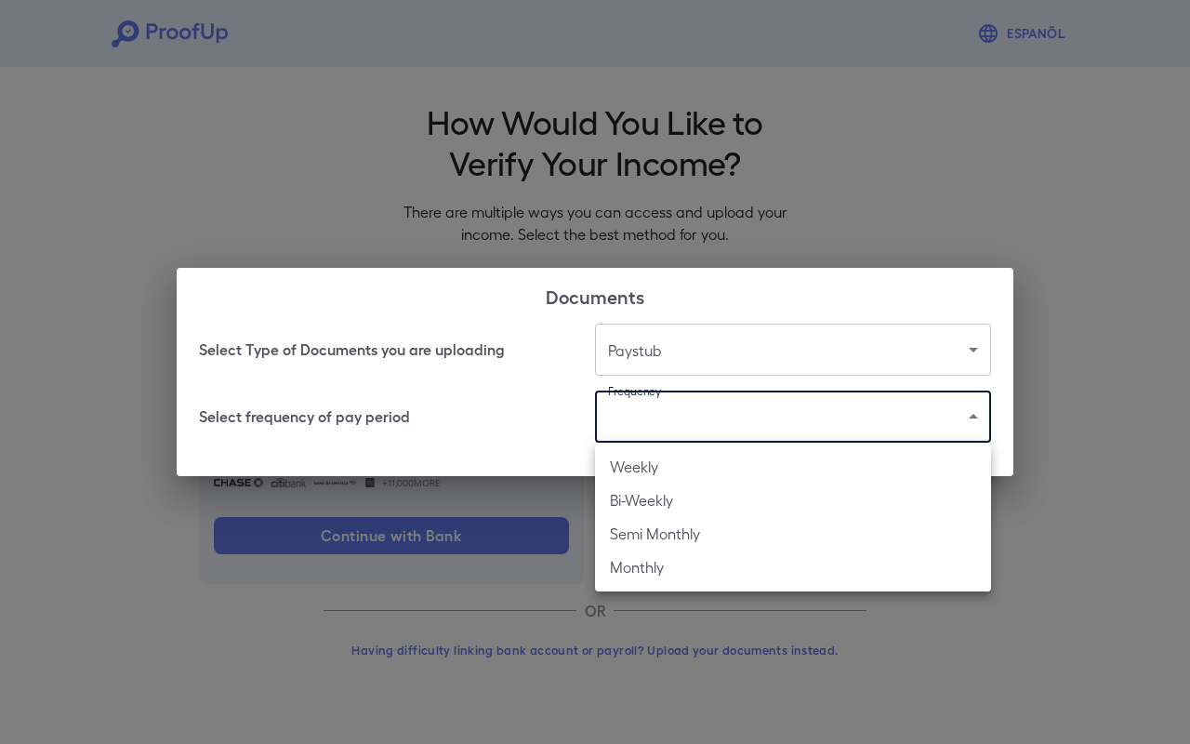
click at [642, 508] on li "Bi-Weekly" at bounding box center [793, 499] width 396 height 33
type input "*********"
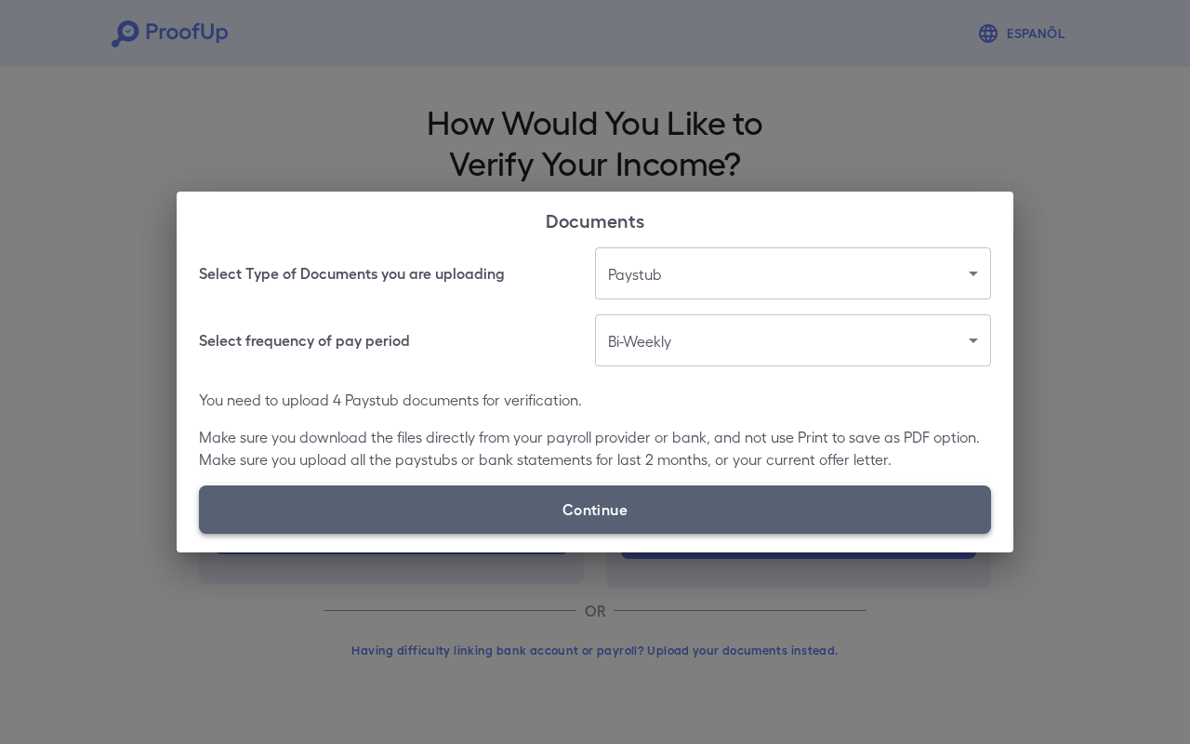
click at [522, 490] on label "Continue" at bounding box center [595, 509] width 792 height 48
click at [200, 533] on input "Continue" at bounding box center [199, 533] width 1 height 1
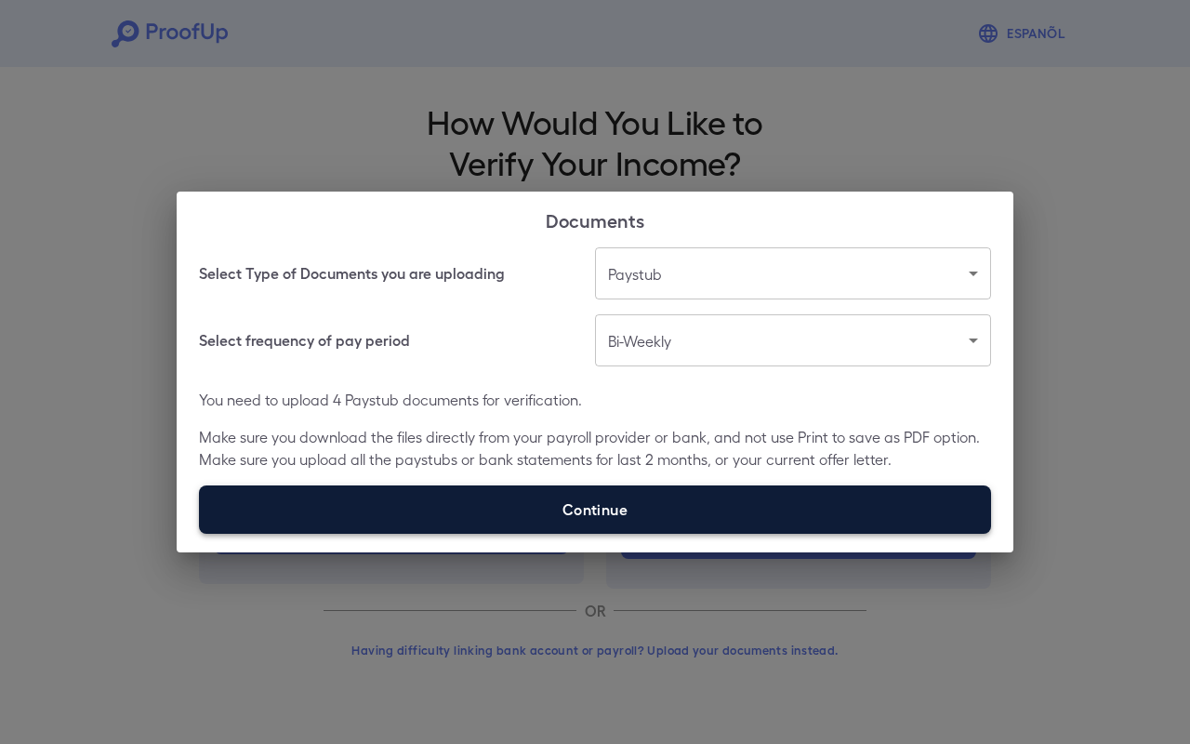
type input "**********"
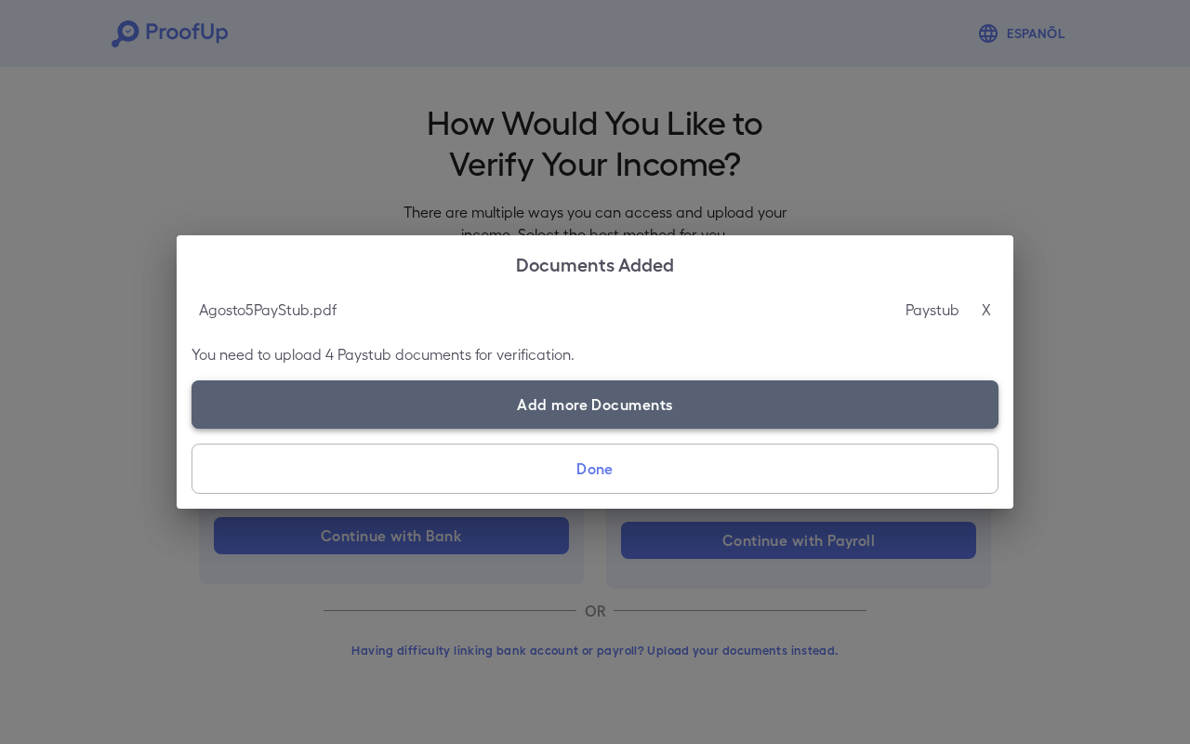
click at [509, 416] on label "Add more Documents" at bounding box center [595, 404] width 807 height 48
click at [192, 428] on input "Add more Documents" at bounding box center [192, 428] width 1 height 1
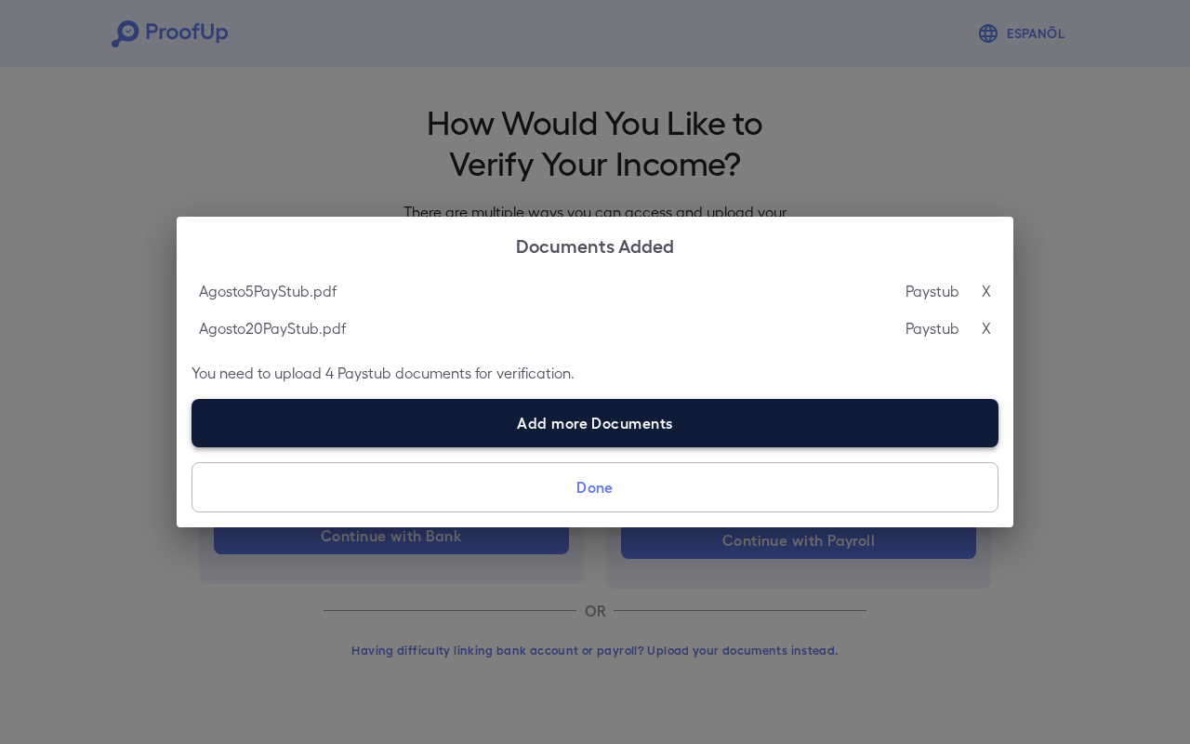
click at [588, 430] on label "Add more Documents" at bounding box center [595, 423] width 807 height 48
click at [192, 446] on input "Add more Documents" at bounding box center [192, 446] width 1 height 1
type input "**********"
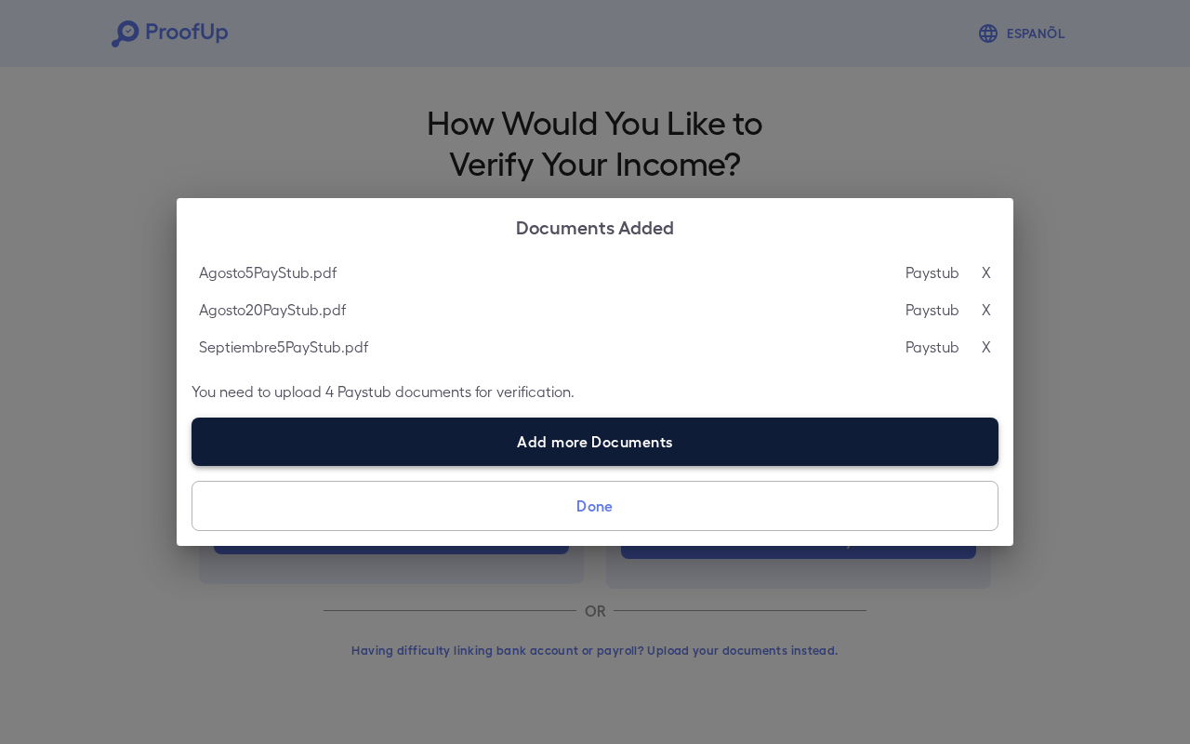
click at [601, 455] on label "Add more Documents" at bounding box center [595, 441] width 807 height 48
click at [192, 465] on input "Add more Documents" at bounding box center [192, 465] width 1 height 1
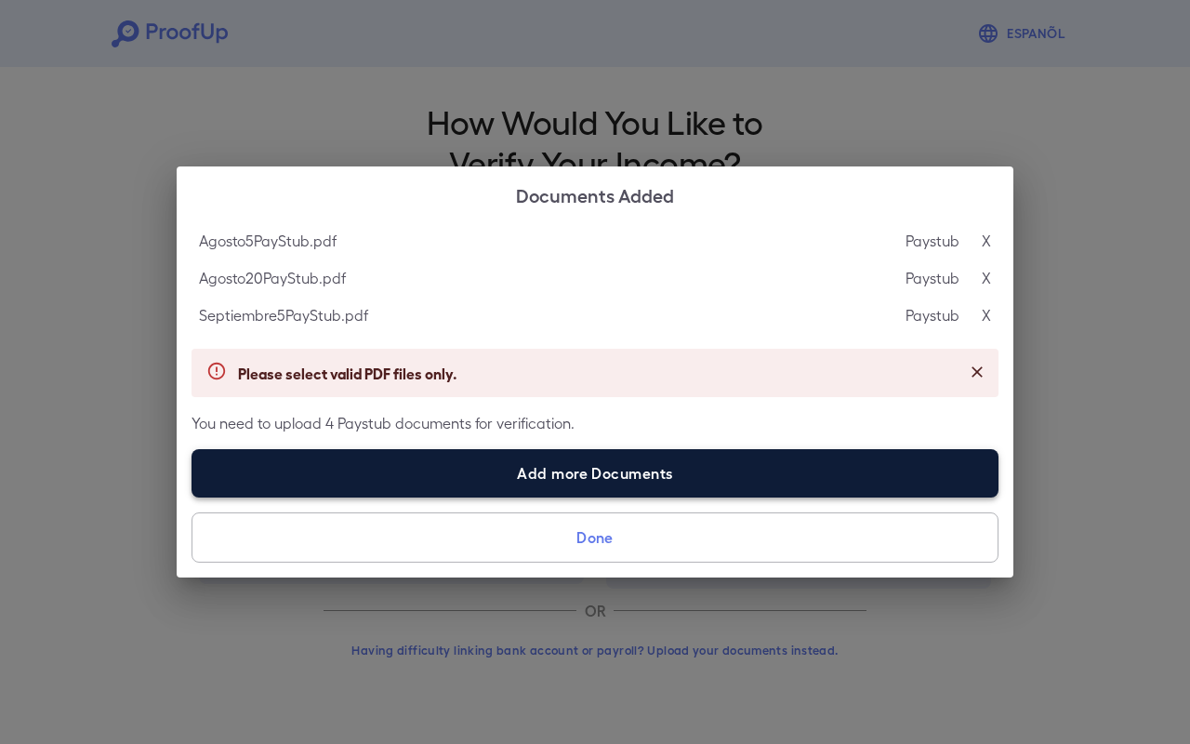
click at [810, 459] on label "Add more Documents" at bounding box center [595, 473] width 807 height 48
click at [192, 496] on input "Add more Documents" at bounding box center [192, 496] width 1 height 1
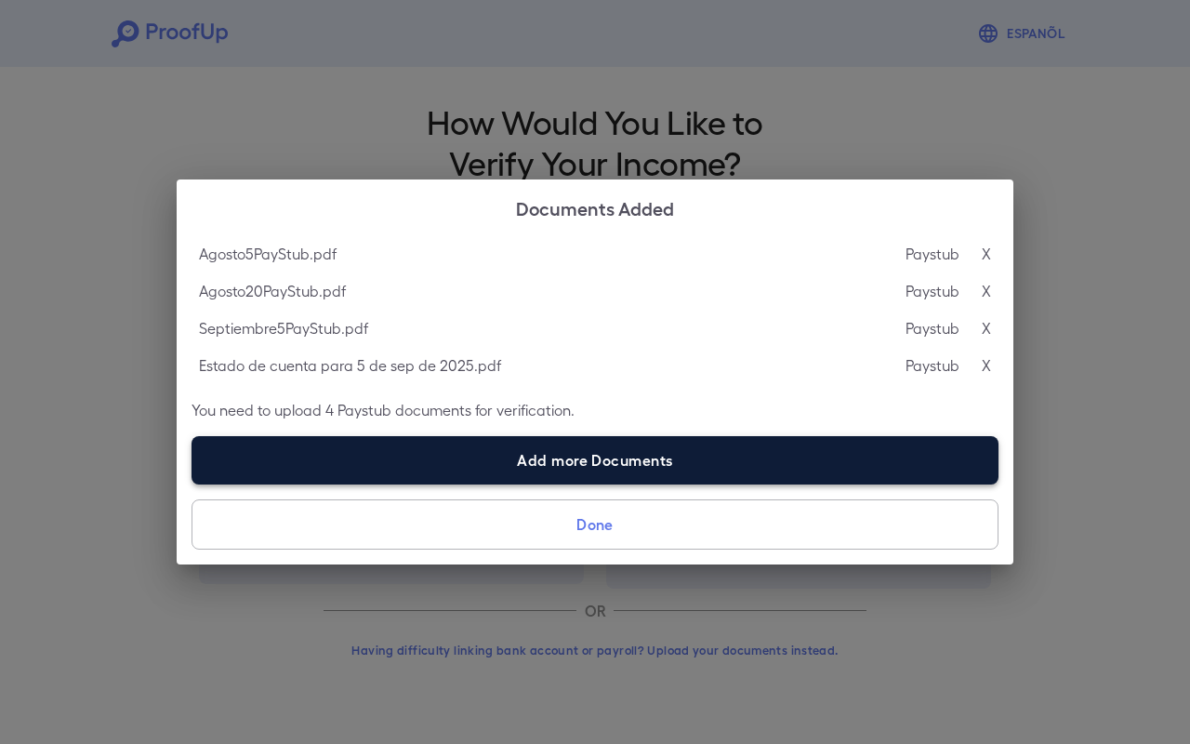
click at [696, 468] on label "Add more Documents" at bounding box center [595, 460] width 807 height 48
click at [192, 483] on input "Add more Documents" at bounding box center [192, 483] width 1 height 1
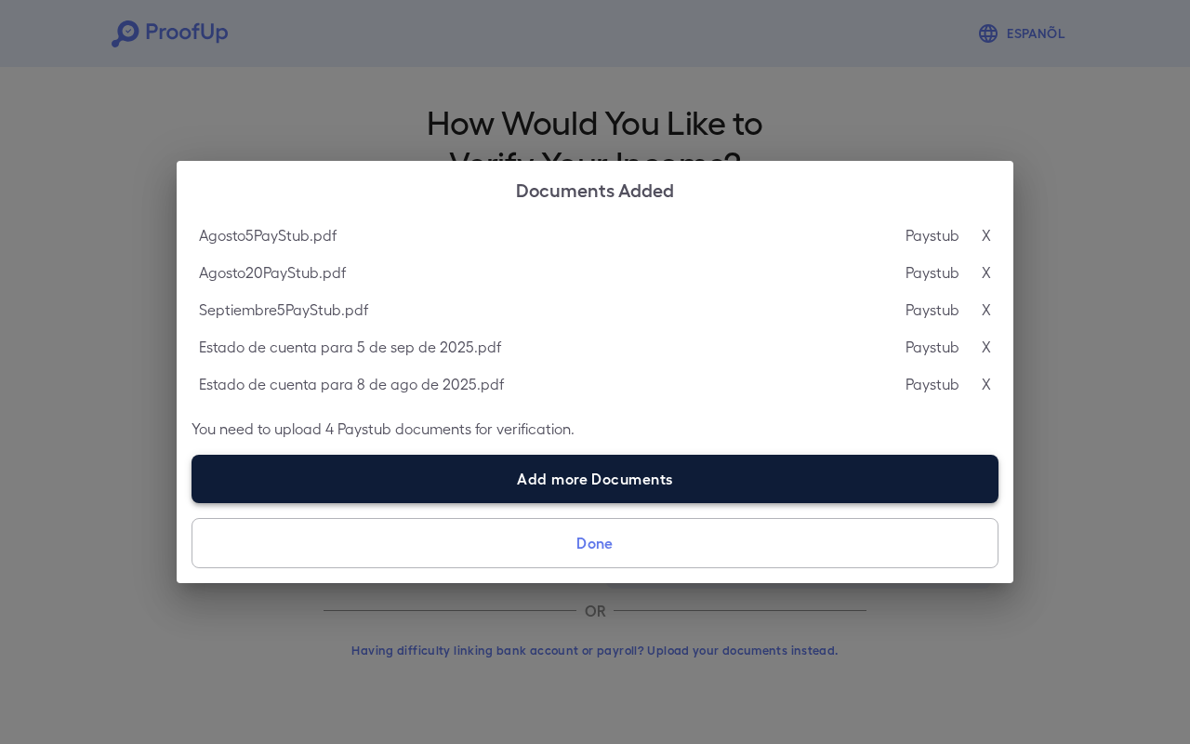
click at [620, 497] on label "Add more Documents" at bounding box center [595, 479] width 807 height 48
click at [192, 502] on input "Add more Documents" at bounding box center [192, 502] width 1 height 1
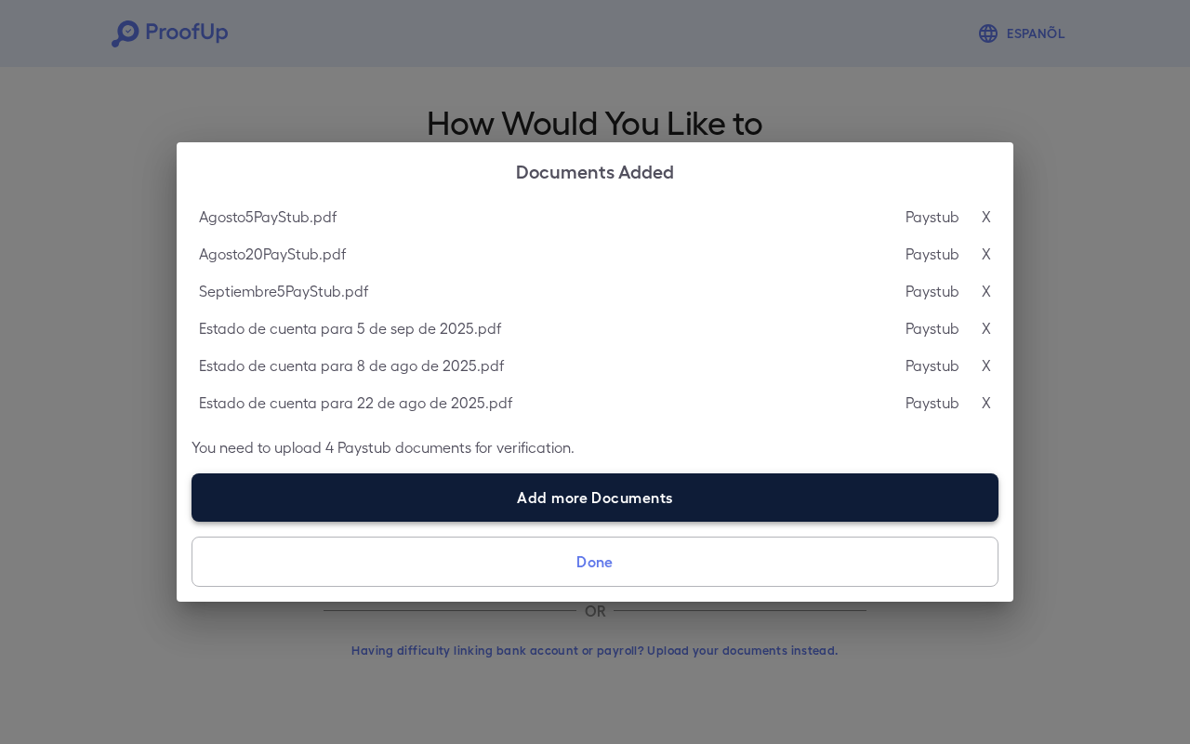
click at [575, 505] on label "Add more Documents" at bounding box center [595, 497] width 807 height 48
click at [192, 521] on input "Add more Documents" at bounding box center [192, 521] width 1 height 1
type input "**********"
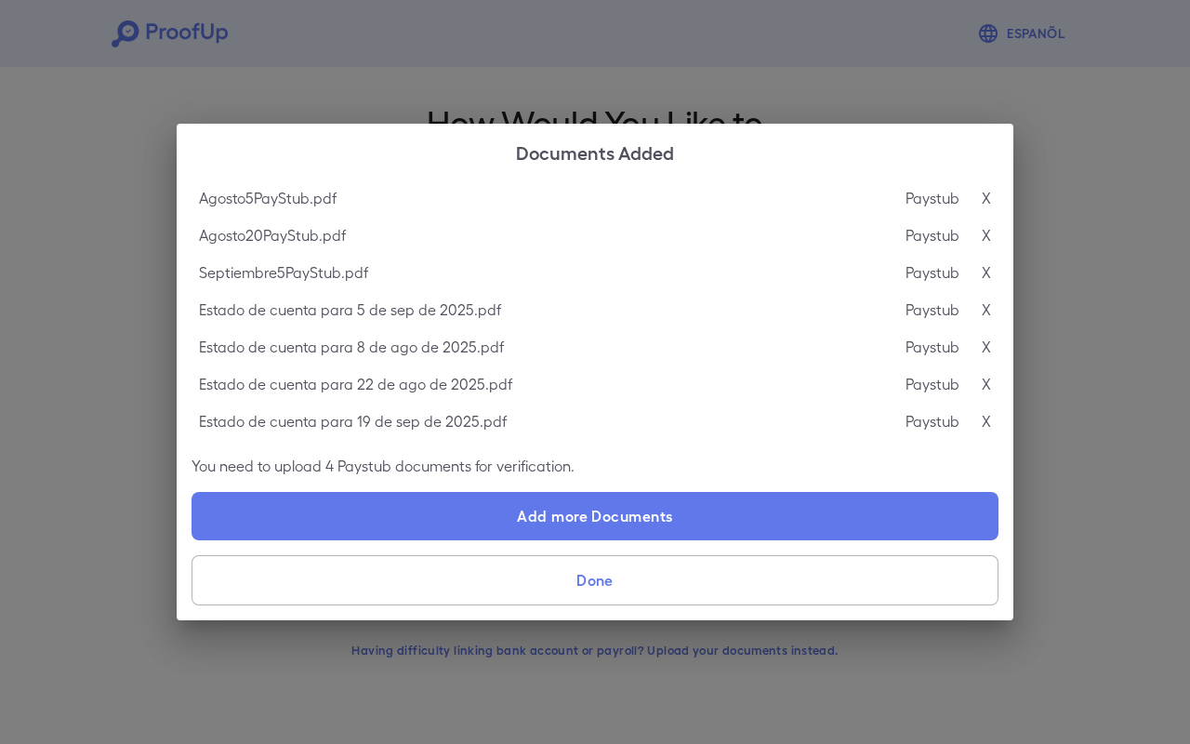
click at [604, 586] on button "Done" at bounding box center [595, 580] width 807 height 50
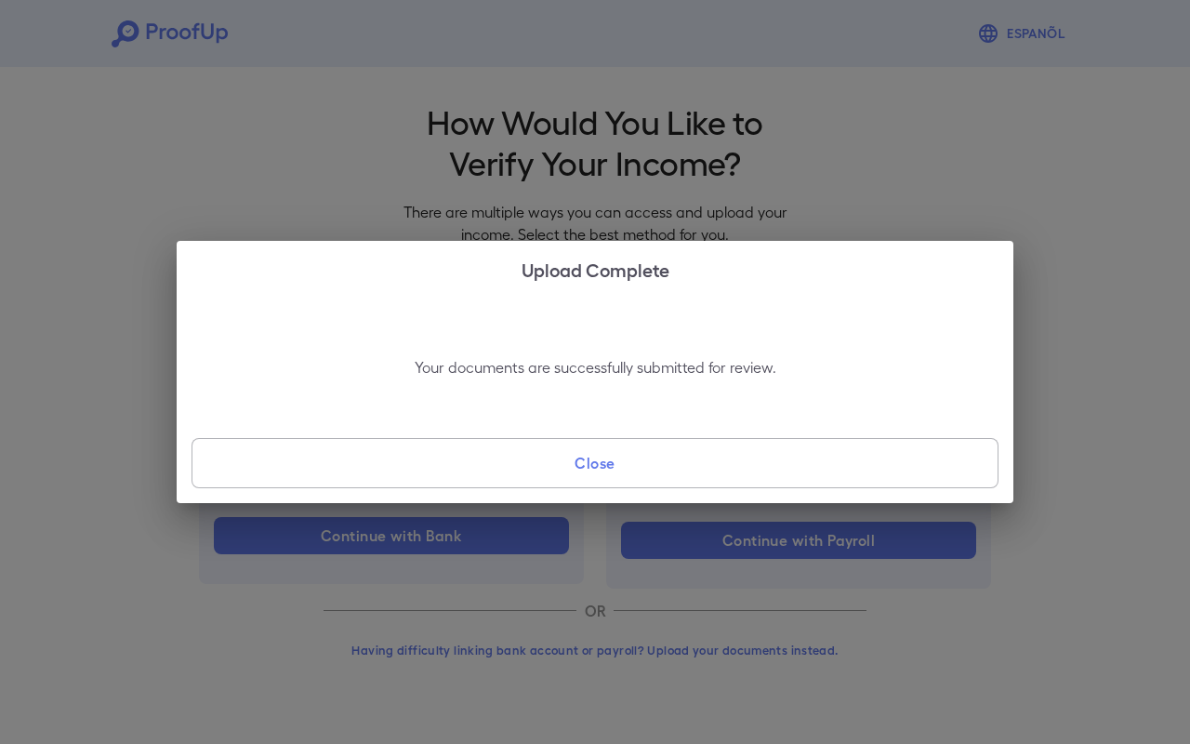
click at [625, 468] on button "Close" at bounding box center [595, 463] width 807 height 50
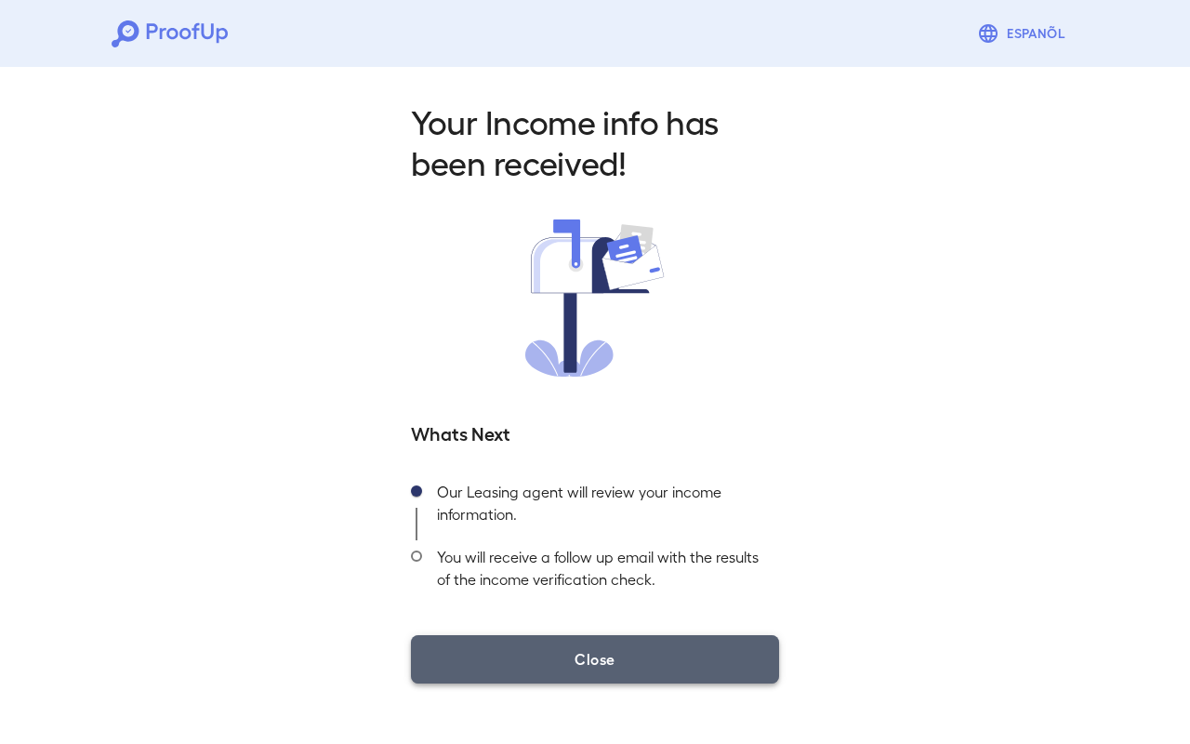
click at [595, 650] on button "Close" at bounding box center [595, 659] width 368 height 48
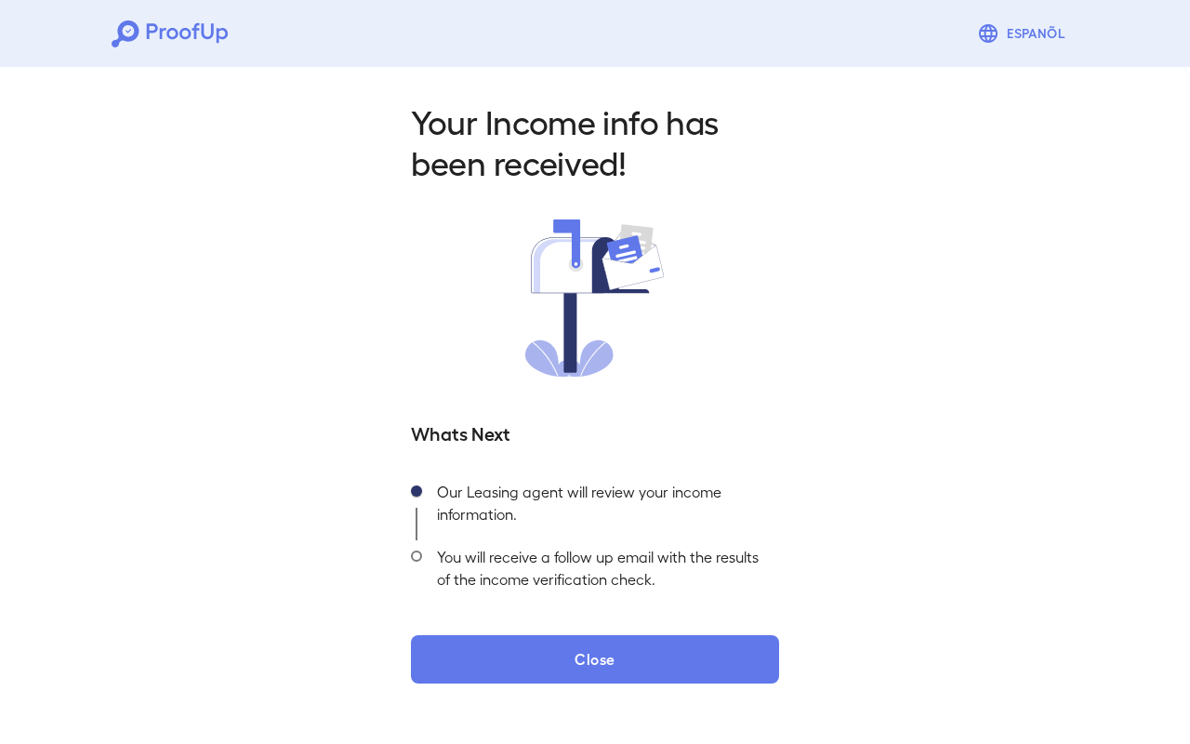
click at [651, 632] on div "Your Income info has been received! Whats Next Our Leasing agent will review yo…" at bounding box center [595, 391] width 413 height 583
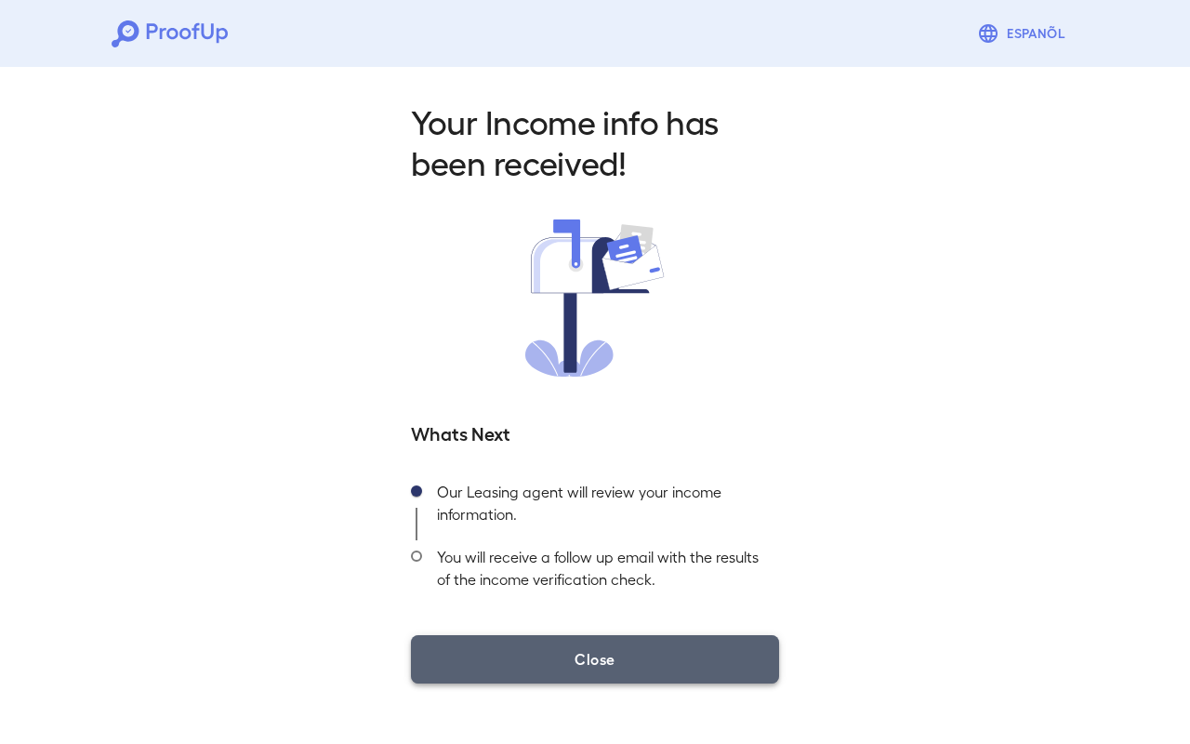
click at [646, 682] on button "Close" at bounding box center [595, 659] width 368 height 48
